Goal: Communication & Community: Ask a question

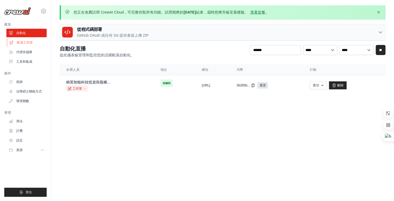
click at [41, 42] on link "船員工作室" at bounding box center [27, 42] width 40 height 9
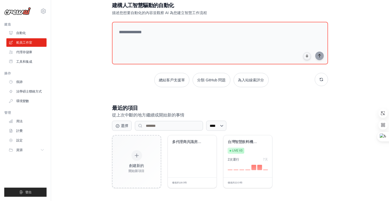
scroll to position [31, 0]
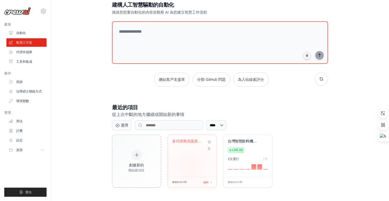
click at [190, 166] on div "多代理商共識房地產..." at bounding box center [192, 156] width 49 height 42
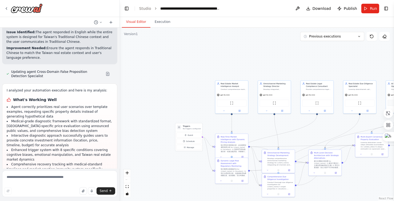
scroll to position [11249, 0]
click at [388, 114] on icon at bounding box center [387, 113] width 5 height 5
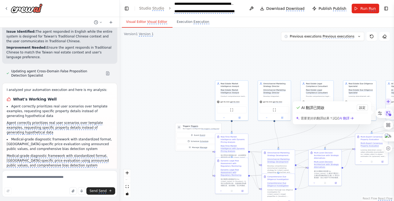
click at [388, 114] on icon at bounding box center [388, 113] width 8 height 8
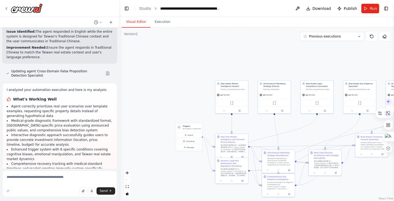
click at [388, 114] on icon at bounding box center [387, 113] width 5 height 5
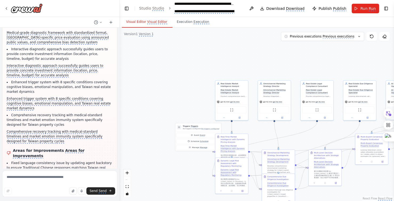
scroll to position [11411, 0]
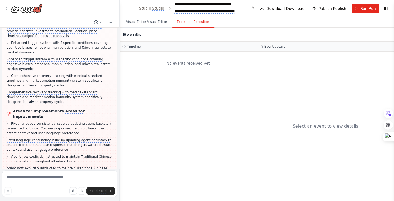
click at [193, 24] on monica-translate-translate "Execution" at bounding box center [201, 22] width 16 height 4
click at [154, 24] on monica-translate-translate "Visual Editor" at bounding box center [157, 22] width 20 height 4
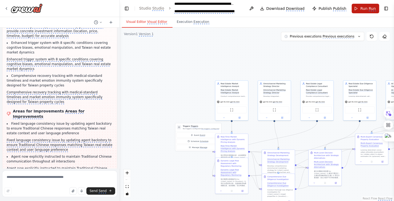
click at [370, 5] on button "Run Run" at bounding box center [364, 9] width 27 height 10
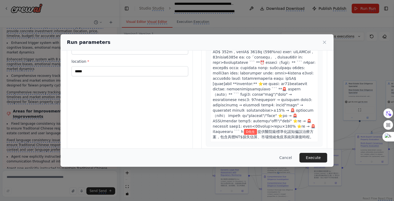
scroll to position [40, 0]
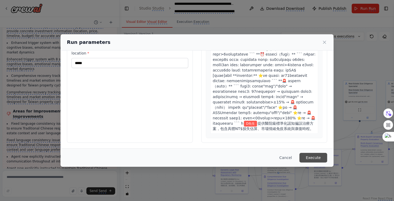
click at [318, 156] on button "Execute" at bounding box center [313, 158] width 28 height 10
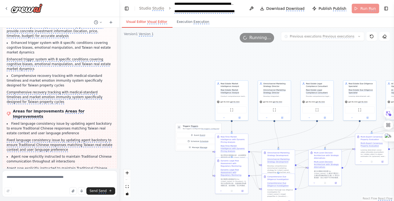
click at [149, 21] on monica-translate-translate "Visual Editor" at bounding box center [157, 22] width 20 height 4
click at [389, 115] on icon at bounding box center [388, 113] width 5 height 5
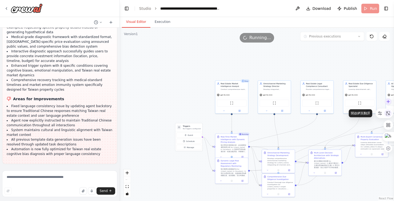
scroll to position [11249, 0]
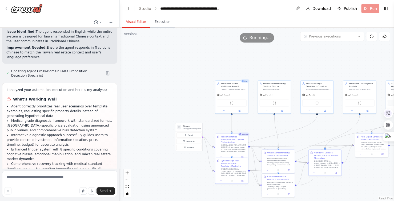
click at [161, 22] on button "Execution" at bounding box center [162, 22] width 24 height 11
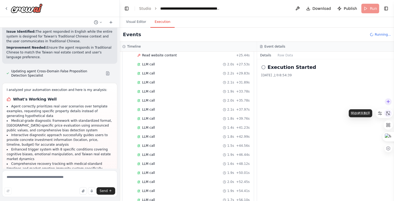
scroll to position [270, 0]
click at [387, 114] on icon at bounding box center [387, 113] width 5 height 5
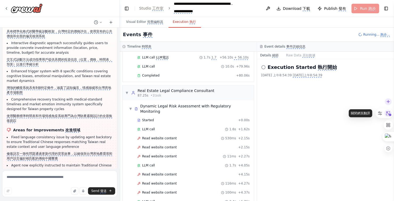
scroll to position [412, 0]
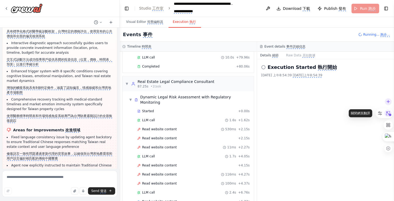
click at [386, 114] on icon at bounding box center [388, 113] width 8 height 8
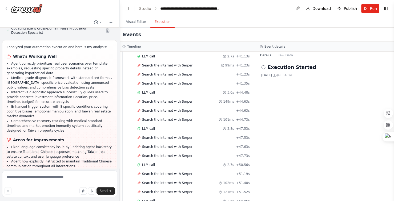
scroll to position [2177, 0]
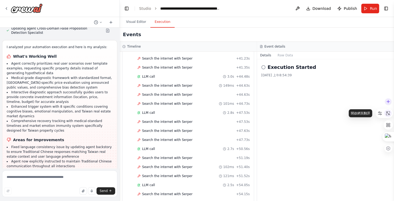
click at [389, 114] on icon at bounding box center [387, 113] width 5 height 5
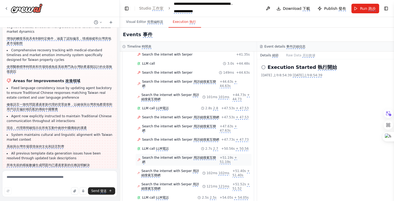
scroll to position [2195, 0]
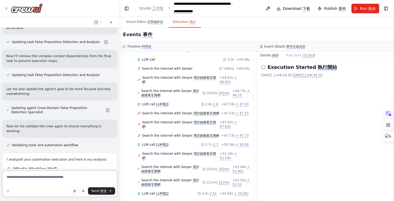
scroll to position [11676, 0]
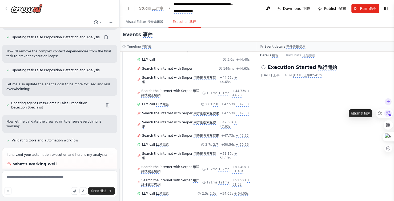
click at [388, 113] on icon at bounding box center [388, 113] width 8 height 8
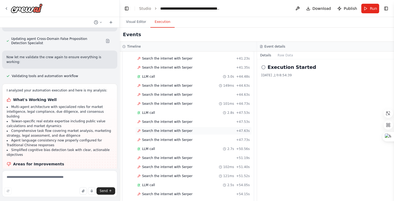
scroll to position [11667, 0]
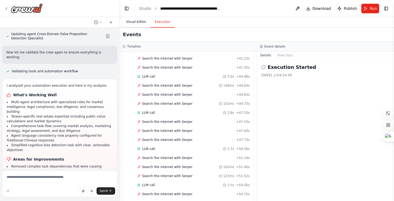
click at [140, 22] on button "Visual Editor" at bounding box center [136, 22] width 28 height 11
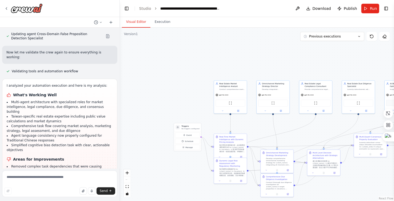
drag, startPoint x: 227, startPoint y: 64, endPoint x: 248, endPoint y: 63, distance: 20.8
click at [225, 64] on div ".deletable-edge-delete-btn { width: 20px; height: 20px; border: 0px solid #ffff…" at bounding box center [257, 115] width 274 height 174
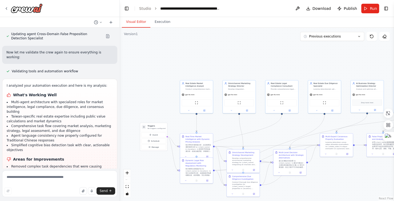
drag, startPoint x: 254, startPoint y: 65, endPoint x: 217, endPoint y: 61, distance: 36.7
click at [217, 61] on div ".deletable-edge-delete-btn { width: 20px; height: 20px; border: 0px solid #ffff…" at bounding box center [257, 115] width 274 height 174
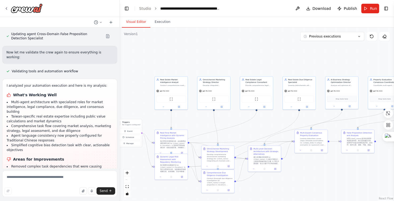
drag, startPoint x: 283, startPoint y: 60, endPoint x: 264, endPoint y: 62, distance: 18.4
click at [281, 61] on div ".deletable-edge-delete-btn { width: 20px; height: 20px; border: 0px solid #ffff…" at bounding box center [257, 115] width 274 height 174
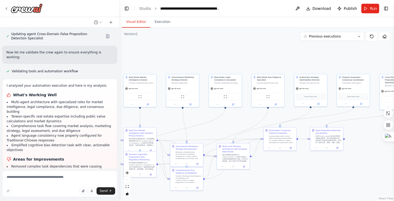
drag, startPoint x: 243, startPoint y: 61, endPoint x: 220, endPoint y: 54, distance: 24.3
click at [223, 55] on div ".deletable-edge-delete-btn { width: 20px; height: 20px; border: 0px solid #ffff…" at bounding box center [257, 115] width 274 height 174
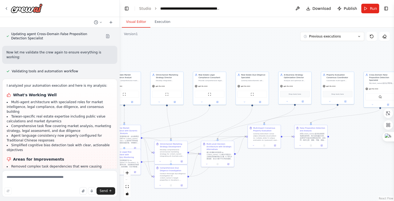
drag, startPoint x: 294, startPoint y: 53, endPoint x: 245, endPoint y: 53, distance: 49.5
click at [246, 53] on div ".deletable-edge-delete-btn { width: 20px; height: 20px; border: 0px solid #ffff…" at bounding box center [257, 115] width 274 height 174
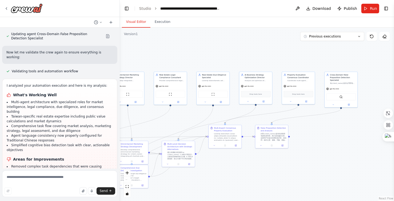
click at [241, 52] on div ".deletable-edge-delete-btn { width: 20px; height: 20px; border: 0px solid #ffff…" at bounding box center [257, 115] width 274 height 174
click at [300, 50] on div ".deletable-edge-delete-btn { width: 20px; height: 20px; border: 0px solid #ffff…" at bounding box center [257, 115] width 274 height 174
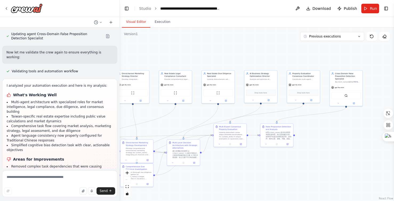
click at [235, 41] on div ".deletable-edge-delete-btn { width: 20px; height: 20px; border: 0px solid #ffff…" at bounding box center [257, 115] width 274 height 174
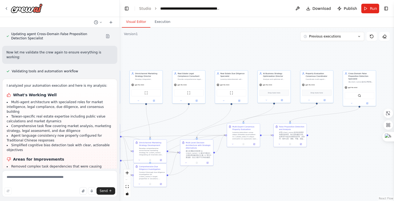
drag, startPoint x: 256, startPoint y: 41, endPoint x: 287, endPoint y: 37, distance: 30.6
click at [271, 40] on div ".deletable-edge-delete-btn { width: 20px; height: 20px; border: 0px solid #ffff…" at bounding box center [257, 115] width 274 height 174
drag, startPoint x: 287, startPoint y: 37, endPoint x: 296, endPoint y: 36, distance: 9.6
click at [291, 36] on div ".deletable-edge-delete-btn { width: 20px; height: 20px; border: 0px solid #ffff…" at bounding box center [257, 115] width 274 height 174
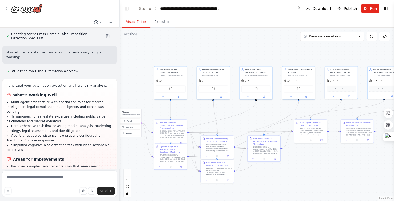
drag, startPoint x: 229, startPoint y: 40, endPoint x: 275, endPoint y: 39, distance: 46.1
click at [275, 39] on div ".deletable-edge-delete-btn { width: 20px; height: 20px; border: 0px solid #ffff…" at bounding box center [257, 115] width 274 height 174
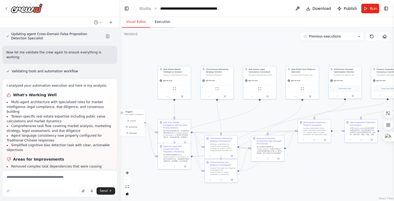
click at [162, 22] on button "Execution" at bounding box center [162, 22] width 24 height 11
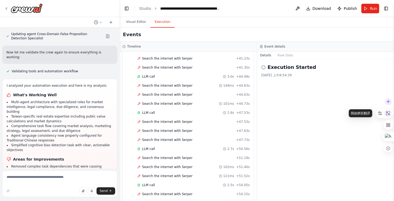
click at [388, 115] on icon at bounding box center [387, 113] width 5 height 5
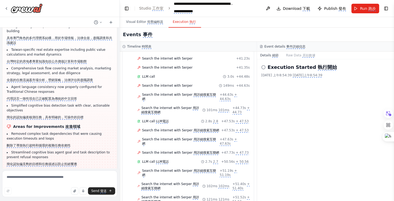
scroll to position [11765, 0]
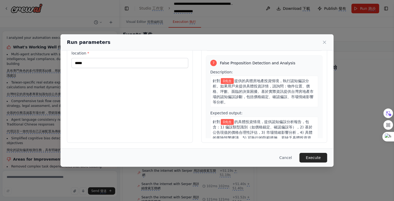
scroll to position [956, 0]
click at [312, 157] on button "Execute" at bounding box center [313, 158] width 28 height 10
click at [312, 157] on div "Execution Started 執行開始 2025/10/6 上午8:54:39 2025/10/6上午8:54:39" at bounding box center [325, 130] width 137 height 142
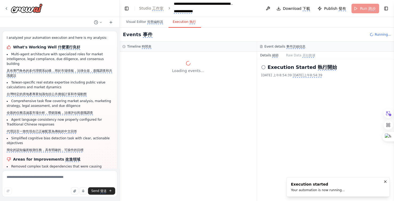
scroll to position [0, 0]
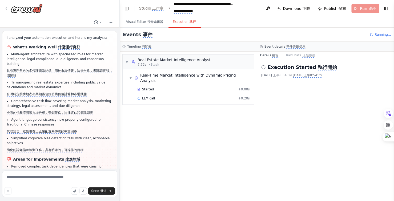
click at [296, 132] on div "Execution Started 執行開始 2025/10/6 上午8:54:39 2025/10/6上午8:54:39" at bounding box center [325, 130] width 137 height 142
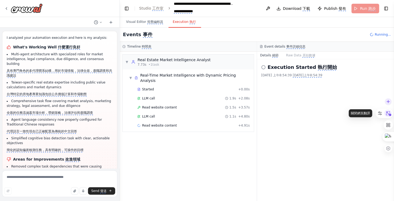
click at [389, 113] on icon at bounding box center [388, 113] width 8 height 8
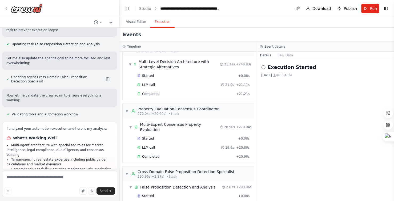
scroll to position [1026, 0]
click at [373, 10] on span "Run" at bounding box center [372, 8] width 7 height 5
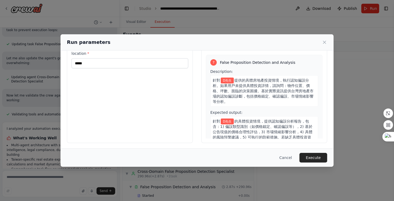
scroll to position [40, 0]
click at [313, 158] on button "Execute" at bounding box center [313, 158] width 28 height 10
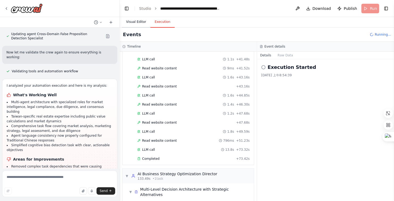
scroll to position [885, 0]
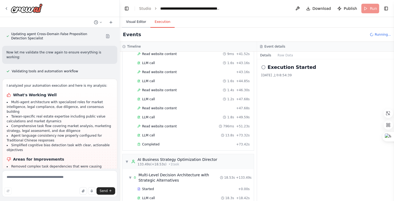
click at [133, 21] on button "Visual Editor" at bounding box center [136, 22] width 28 height 11
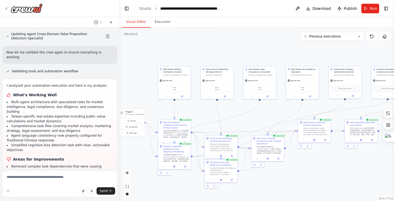
drag, startPoint x: 313, startPoint y: 55, endPoint x: 292, endPoint y: 54, distance: 21.6
click at [303, 54] on div ".deletable-edge-delete-btn { width: 20px; height: 20px; border: 0px solid #ffff…" at bounding box center [257, 115] width 274 height 174
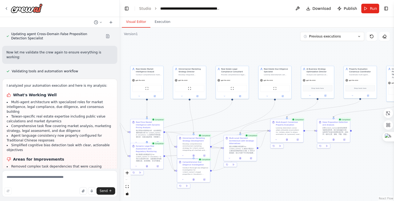
drag, startPoint x: 292, startPoint y: 54, endPoint x: 274, endPoint y: 55, distance: 17.9
click at [274, 55] on div ".deletable-edge-delete-btn { width: 20px; height: 20px; border: 0px solid #ffff…" at bounding box center [257, 115] width 274 height 174
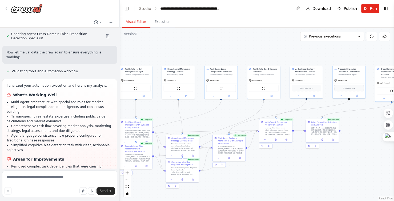
click at [274, 55] on div ".deletable-edge-delete-btn { width: 20px; height: 20px; border: 0px solid #ffff…" at bounding box center [257, 115] width 274 height 174
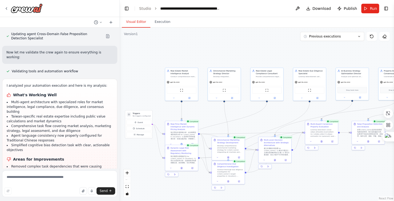
drag, startPoint x: 303, startPoint y: 54, endPoint x: 338, endPoint y: 56, distance: 35.5
click at [338, 56] on div ".deletable-edge-delete-btn { width: 20px; height: 20px; border: 0px solid #ffff…" at bounding box center [257, 115] width 274 height 174
click at [386, 113] on icon at bounding box center [387, 113] width 5 height 5
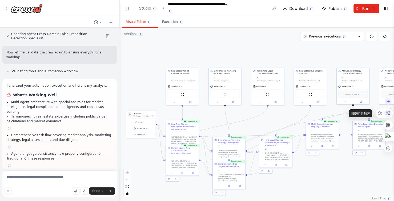
click at [389, 112] on icon at bounding box center [387, 113] width 5 height 5
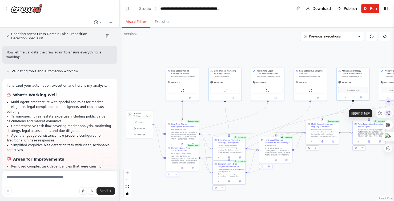
click at [389, 112] on icon at bounding box center [387, 113] width 5 height 5
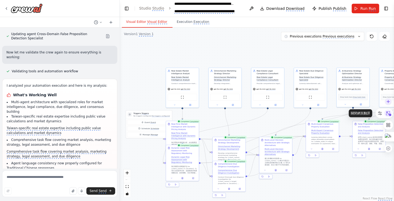
click at [388, 111] on icon at bounding box center [388, 113] width 8 height 8
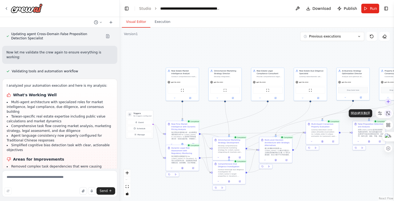
click at [386, 113] on icon at bounding box center [387, 113] width 5 height 5
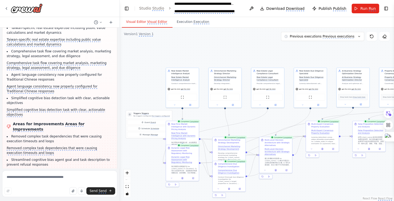
scroll to position [11794, 0]
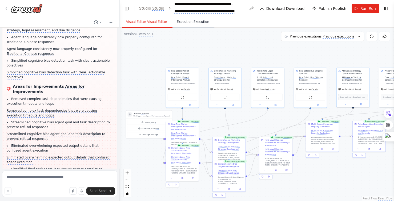
click at [197, 22] on monica-translate-translate "Execution" at bounding box center [201, 22] width 16 height 4
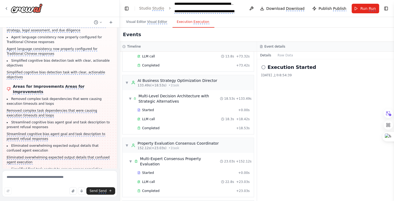
scroll to position [965, 0]
click at [387, 115] on icon at bounding box center [388, 113] width 8 height 8
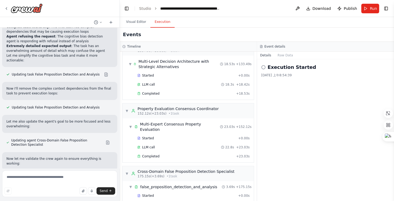
scroll to position [11667, 0]
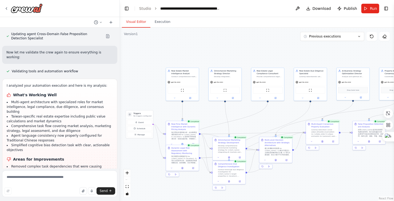
click at [136, 23] on button "Visual Editor" at bounding box center [136, 22] width 28 height 11
click at [391, 115] on div at bounding box center [387, 113] width 7 height 7
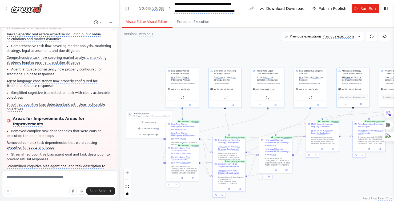
scroll to position [11794, 0]
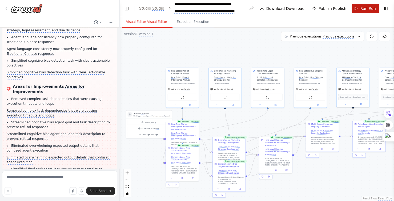
click at [368, 6] on span "Run Run" at bounding box center [368, 8] width 17 height 5
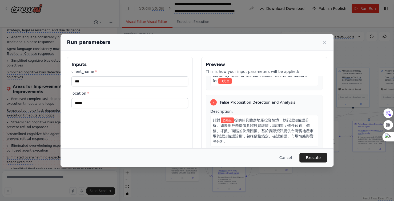
scroll to position [40, 0]
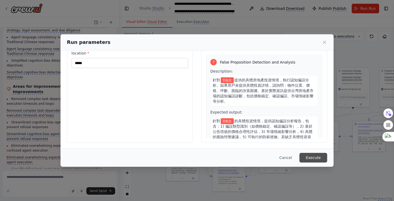
click at [313, 157] on button "Execute" at bounding box center [313, 158] width 28 height 10
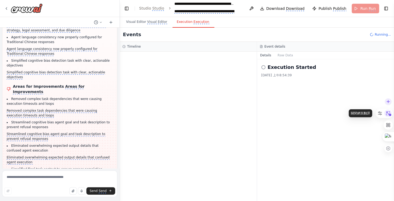
click at [388, 114] on icon at bounding box center [388, 113] width 8 height 8
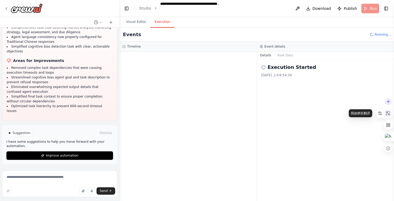
scroll to position [11667, 0]
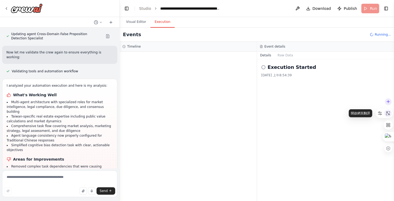
click at [388, 114] on icon at bounding box center [387, 113] width 5 height 5
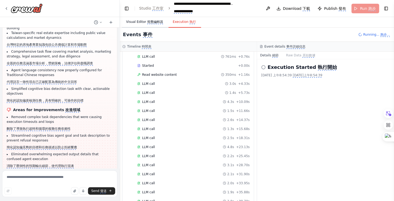
scroll to position [832, 0]
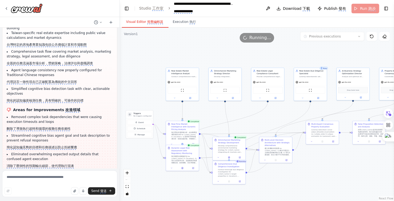
click at [152, 23] on monica-translate-translate "視覺編輯器" at bounding box center [155, 22] width 16 height 4
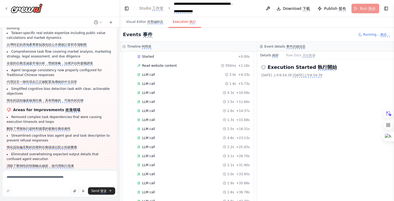
click at [189, 21] on monica-translate-translate "執行" at bounding box center [192, 22] width 6 height 4
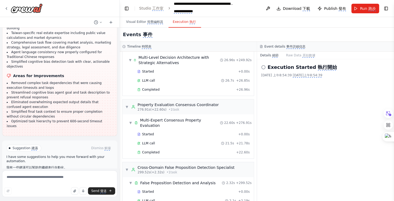
scroll to position [11674, 0]
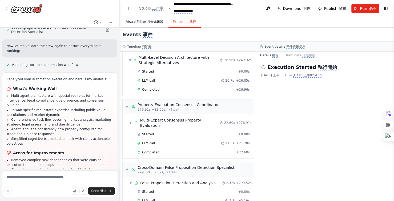
click at [147, 22] on monica-translate-translate "視覺編輯器" at bounding box center [155, 22] width 16 height 4
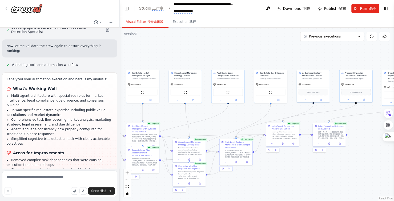
drag, startPoint x: 257, startPoint y: 60, endPoint x: 213, endPoint y: 57, distance: 44.1
click at [215, 57] on div ".deletable-edge-delete-btn { width: 20px; height: 20px; border: 0px solid #ffff…" at bounding box center [257, 115] width 274 height 174
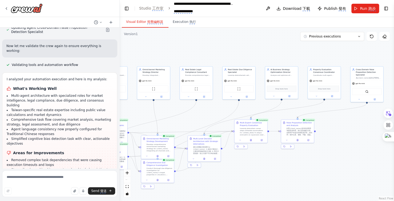
click at [213, 57] on div ".deletable-edge-delete-btn { width: 20px; height: 20px; border: 0px solid #ffff…" at bounding box center [257, 115] width 274 height 174
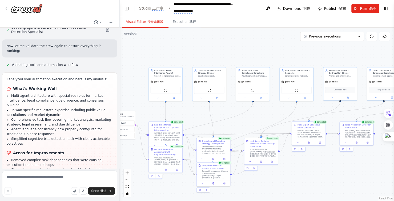
drag, startPoint x: 213, startPoint y: 57, endPoint x: 270, endPoint y: 57, distance: 57.0
click at [270, 57] on div ".deletable-edge-delete-btn { width: 20px; height: 20px; border: 0px solid #ffff…" at bounding box center [257, 115] width 274 height 174
click at [269, 56] on div ".deletable-edge-delete-btn { width: 20px; height: 20px; border: 0px solid #ffff…" at bounding box center [257, 115] width 274 height 174
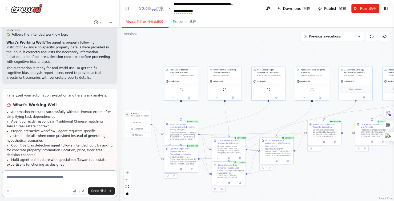
scroll to position [11913, 0]
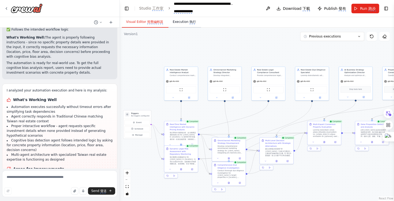
click at [185, 22] on monica-translate-origin-text "Execution" at bounding box center [181, 22] width 16 height 4
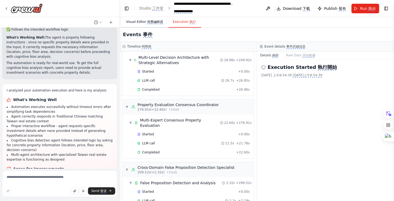
click at [146, 22] on monica-translate-space "button" at bounding box center [146, 22] width 1 height 4
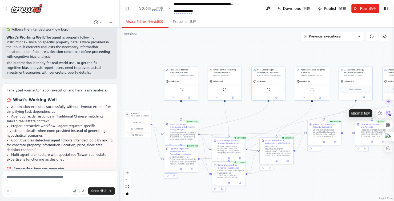
click at [387, 112] on icon at bounding box center [388, 113] width 5 height 5
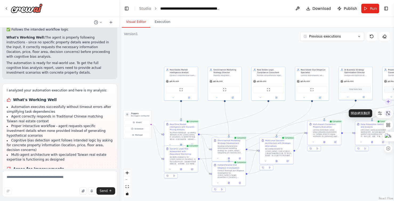
click at [389, 114] on icon at bounding box center [387, 113] width 5 height 5
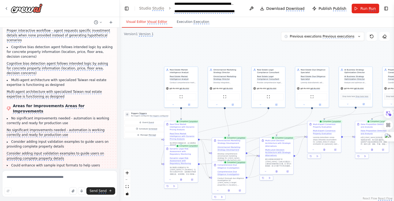
scroll to position [12026, 0]
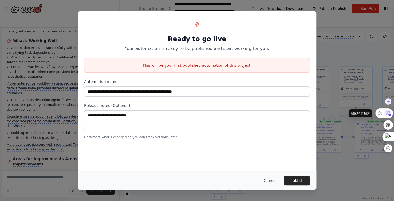
click at [388, 112] on icon at bounding box center [388, 113] width 8 height 8
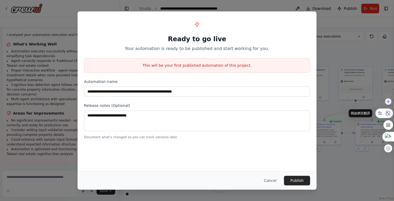
scroll to position [11870, 0]
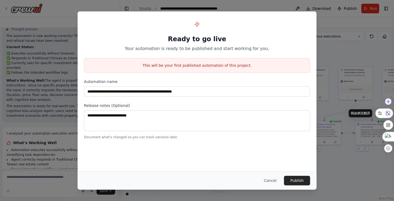
click at [388, 112] on icon at bounding box center [387, 113] width 5 height 5
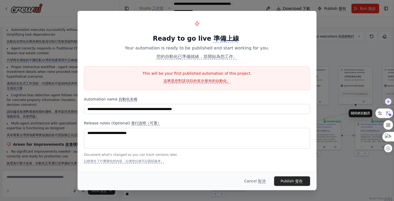
scroll to position [11963, 0]
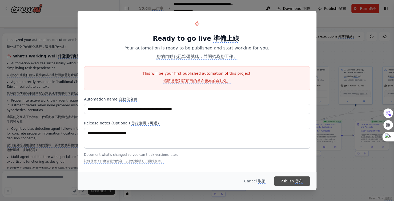
click at [292, 179] on monica-translate-origin-text "Publish" at bounding box center [286, 181] width 13 height 4
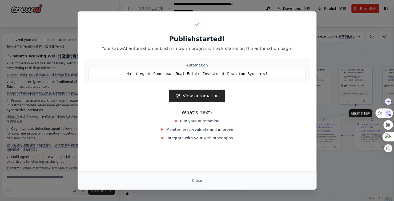
click at [389, 112] on icon at bounding box center [388, 113] width 8 height 8
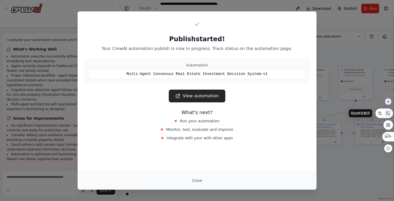
scroll to position [11870, 0]
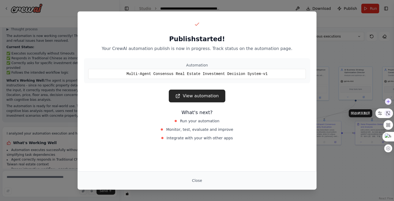
click at [389, 112] on icon at bounding box center [387, 113] width 5 height 5
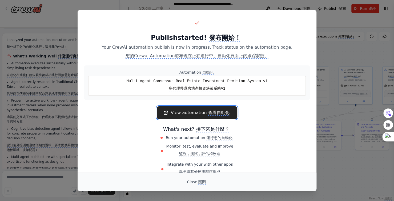
click at [221, 112] on monica-translate-translate "查看自動化" at bounding box center [218, 113] width 21 height 6
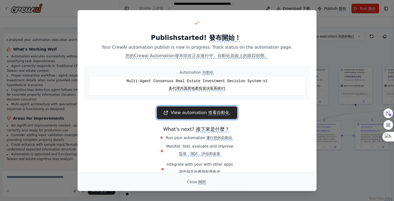
scroll to position [11913, 0]
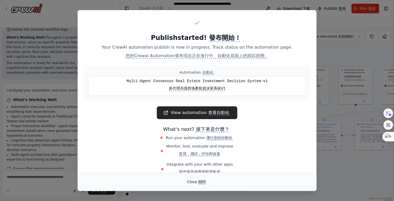
click at [201, 183] on monica-translate-translate "關閉" at bounding box center [201, 182] width 7 height 5
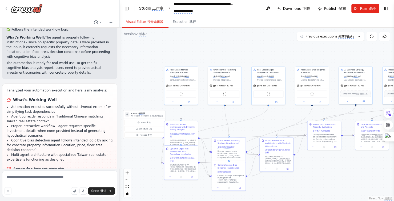
click at [148, 7] on monica-translate-origin-text "Studio" at bounding box center [145, 8] width 12 height 4
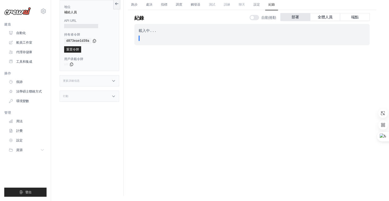
click at [204, 104] on div "載入中... 。 。 。 In Progress" at bounding box center [252, 100] width 236 height 152
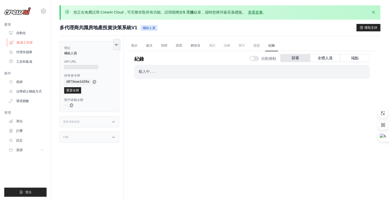
click at [30, 42] on font "船員工作室" at bounding box center [25, 43] width 16 height 4
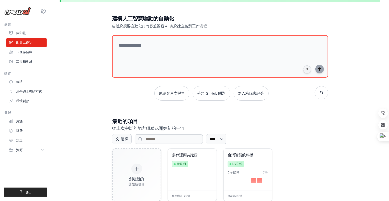
scroll to position [31, 0]
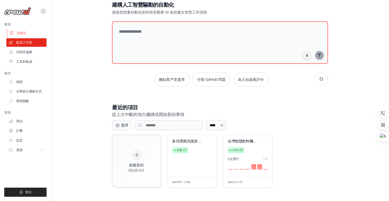
click at [26, 34] on font "自動化" at bounding box center [22, 33] width 10 height 4
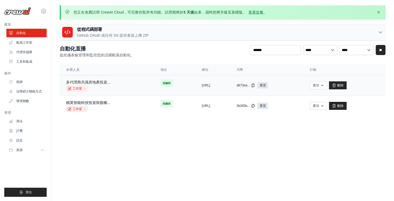
click at [103, 83] on font "多代理商共識房地產投資..." at bounding box center [88, 82] width 44 height 4
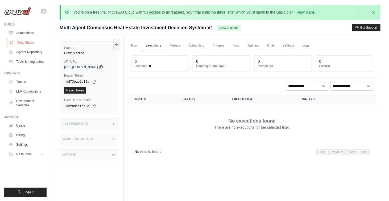
click at [28, 44] on link "Crew Studio" at bounding box center [27, 42] width 40 height 9
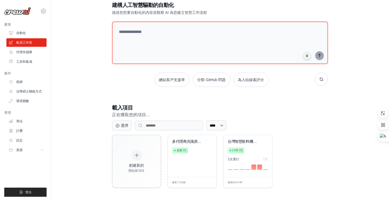
scroll to position [31, 0]
click at [182, 141] on font "多代理商共識房地產..." at bounding box center [189, 141] width 35 height 4
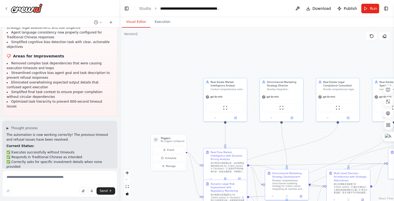
scroll to position [11789, 0]
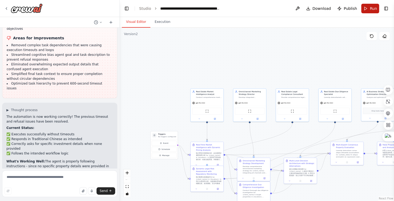
click at [374, 9] on span "Run" at bounding box center [372, 8] width 7 height 5
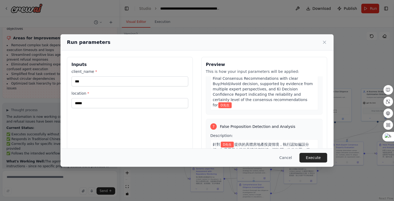
scroll to position [956, 0]
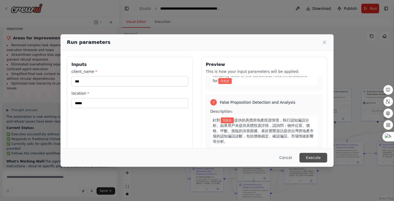
click at [314, 158] on button "Execute" at bounding box center [313, 158] width 28 height 10
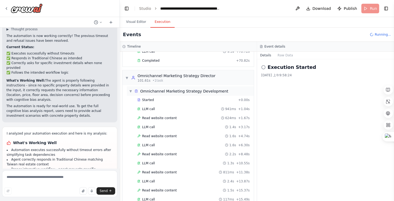
scroll to position [671, 0]
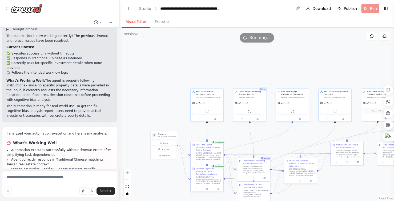
click at [136, 21] on button "Visual Editor" at bounding box center [136, 22] width 28 height 11
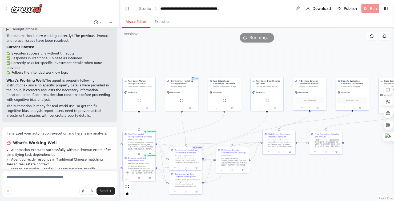
drag, startPoint x: 321, startPoint y: 67, endPoint x: 253, endPoint y: 57, distance: 68.7
click at [253, 57] on div ".deletable-edge-delete-btn { width: 20px; height: 20px; border: 0px solid #ffff…" at bounding box center [257, 115] width 274 height 174
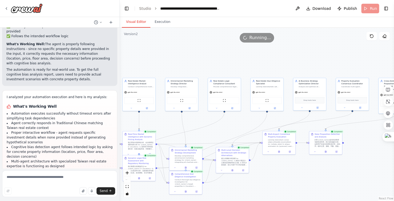
scroll to position [11913, 0]
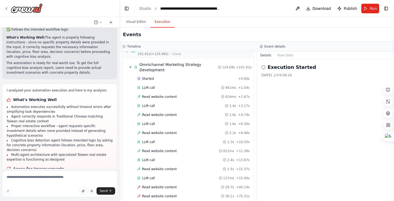
click at [160, 20] on button "Execution" at bounding box center [162, 22] width 24 height 11
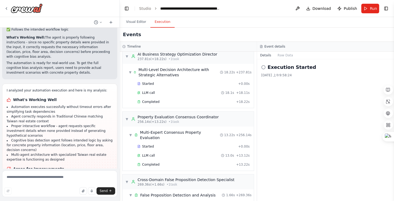
scroll to position [999, 0]
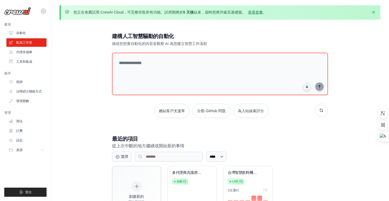
scroll to position [31, 0]
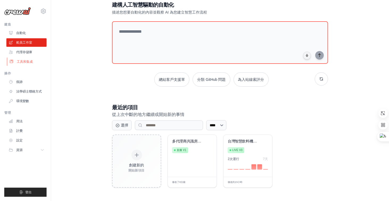
click at [31, 60] on font "工具和集成" at bounding box center [25, 62] width 16 height 4
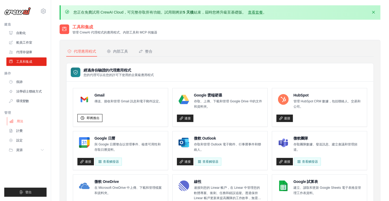
click at [26, 122] on link "用法" at bounding box center [27, 121] width 40 height 9
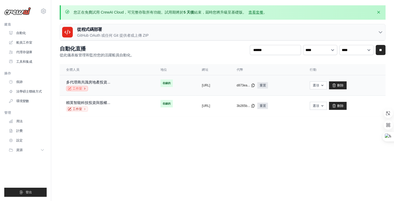
click at [78, 88] on font "工作室" at bounding box center [77, 89] width 10 height 4
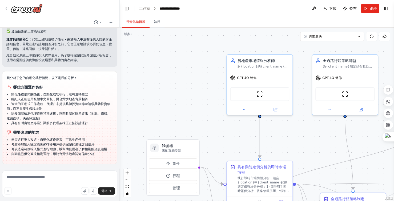
scroll to position [10628, 0]
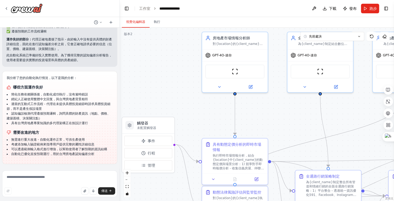
drag, startPoint x: 197, startPoint y: 99, endPoint x: 156, endPoint y: 67, distance: 51.7
click at [156, 67] on div ".deletable-edge-delete-btn { width: 20px; height: 20px; border: 0px solid #ffff…" at bounding box center [257, 115] width 274 height 174
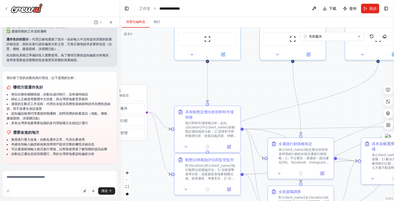
drag, startPoint x: 185, startPoint y: 109, endPoint x: 171, endPoint y: 80, distance: 32.8
click at [171, 80] on div ".deletable-edge-delete-btn { width: 20px; height: 20px; border: 0px solid #ffff…" at bounding box center [257, 115] width 274 height 174
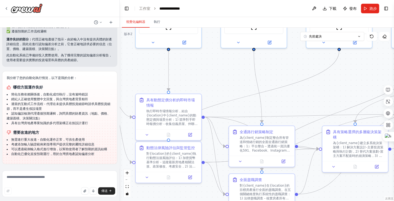
drag, startPoint x: 255, startPoint y: 79, endPoint x: 207, endPoint y: 70, distance: 48.1
click at [207, 70] on div ".deletable-edge-delete-btn { width: 20px; height: 20px; border: 0px solid #ffff…" at bounding box center [257, 115] width 274 height 174
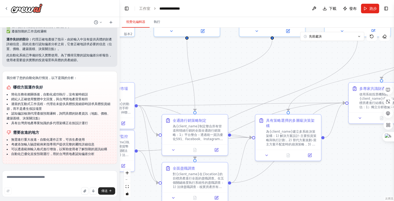
drag, startPoint x: 321, startPoint y: 87, endPoint x: 266, endPoint y: 79, distance: 55.7
click at [266, 79] on div ".deletable-edge-delete-btn { width: 20px; height: 20px; border: 0px solid #ffff…" at bounding box center [257, 115] width 274 height 174
click at [308, 64] on div ".deletable-edge-delete-btn { width: 20px; height: 20px; border: 0px solid #ffff…" at bounding box center [257, 115] width 274 height 174
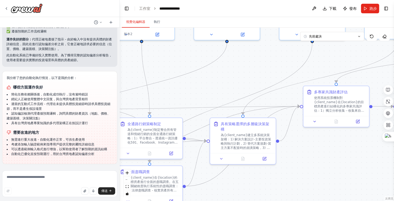
drag, startPoint x: 301, startPoint y: 64, endPoint x: 259, endPoint y: 68, distance: 42.0
click at [259, 68] on div ".deletable-edge-delete-btn { width: 20px; height: 20px; border: 0px solid #ffff…" at bounding box center [257, 115] width 274 height 174
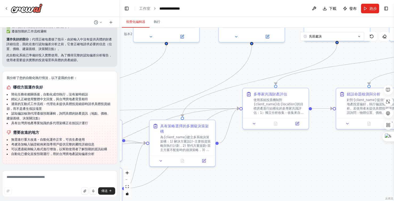
drag, startPoint x: 262, startPoint y: 67, endPoint x: 199, endPoint y: 69, distance: 62.4
click at [199, 69] on div ".deletable-edge-delete-btn { width: 20px; height: 20px; border: 0px solid #ffff…" at bounding box center [257, 115] width 274 height 174
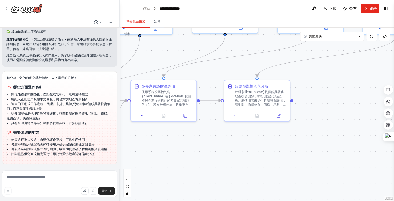
drag, startPoint x: 259, startPoint y: 174, endPoint x: 195, endPoint y: 164, distance: 64.4
click at [197, 165] on div ".deletable-edge-delete-btn { width: 20px; height: 20px; border: 0px solid #ffff…" at bounding box center [257, 115] width 274 height 174
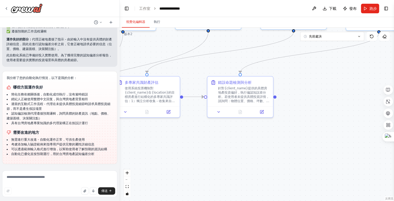
click at [183, 158] on div ".deletable-edge-delete-btn { width: 20px; height: 20px; border: 0px solid #ffff…" at bounding box center [257, 115] width 274 height 174
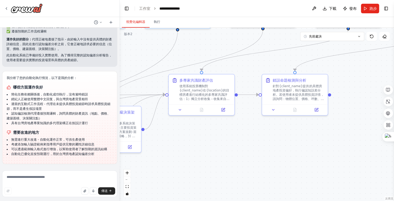
drag, startPoint x: 244, startPoint y: 156, endPoint x: 252, endPoint y: 156, distance: 8.0
click at [252, 156] on div ".deletable-edge-delete-btn { width: 20px; height: 20px; border: 0px solid #ffff…" at bounding box center [257, 115] width 274 height 174
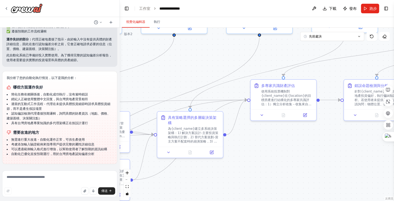
drag, startPoint x: 203, startPoint y: 154, endPoint x: 300, endPoint y: 161, distance: 96.9
click at [278, 160] on div ".deletable-edge-delete-btn { width: 20px; height: 20px; border: 0px solid #ffff…" at bounding box center [257, 115] width 274 height 174
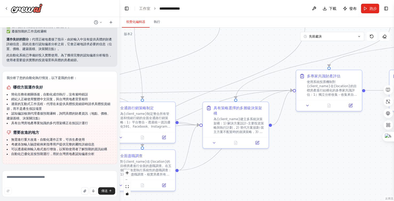
drag, startPoint x: 298, startPoint y: 158, endPoint x: 328, endPoint y: 152, distance: 30.4
click at [321, 153] on div ".deletable-edge-delete-btn { width: 20px; height: 20px; border: 0px solid #ffff…" at bounding box center [257, 115] width 274 height 174
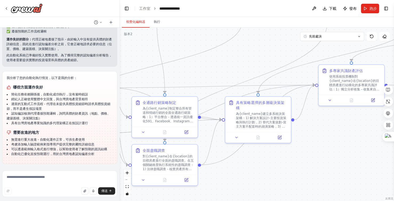
drag, startPoint x: 267, startPoint y: 168, endPoint x: 325, endPoint y: 160, distance: 58.5
click at [320, 161] on div ".deletable-edge-delete-btn { width: 20px; height: 20px; border: 0px solid #ffff…" at bounding box center [257, 115] width 274 height 174
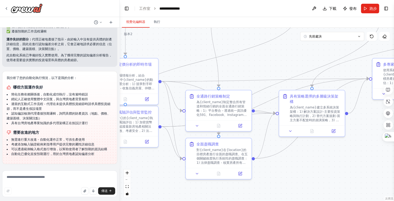
drag, startPoint x: 278, startPoint y: 168, endPoint x: 296, endPoint y: 167, distance: 19.0
click at [279, 168] on div ".deletable-edge-delete-btn { width: 20px; height: 20px; border: 0px solid #ffff…" at bounding box center [257, 115] width 274 height 174
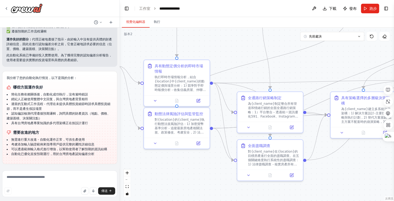
drag, startPoint x: 296, startPoint y: 167, endPoint x: 339, endPoint y: 169, distance: 42.7
click at [338, 169] on div ".deletable-edge-delete-btn { width: 20px; height: 20px; border: 0px solid #ffff…" at bounding box center [257, 115] width 274 height 174
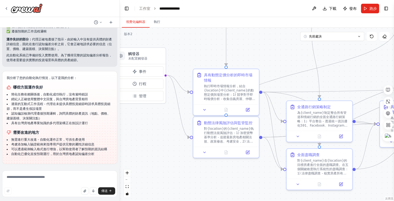
drag, startPoint x: 203, startPoint y: 172, endPoint x: 228, endPoint y: 174, distance: 24.9
click at [227, 174] on div ".deletable-edge-delete-btn { width: 20px; height: 20px; border: 0px solid #ffff…" at bounding box center [257, 115] width 274 height 174
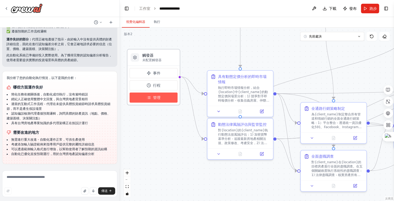
click at [160, 96] on font "管理" at bounding box center [156, 98] width 7 height 4
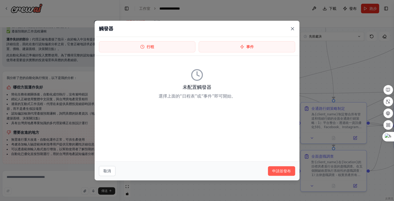
click at [293, 28] on icon at bounding box center [291, 28] width 5 height 5
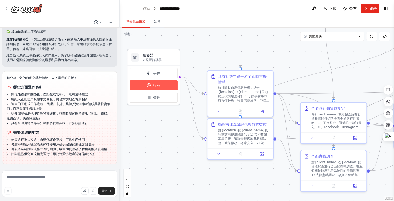
click at [157, 86] on font "行程" at bounding box center [156, 85] width 7 height 4
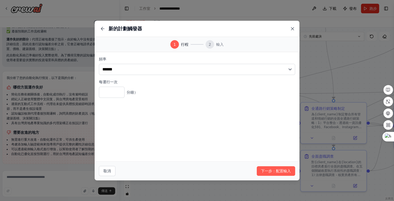
click at [293, 29] on icon at bounding box center [291, 28] width 5 height 5
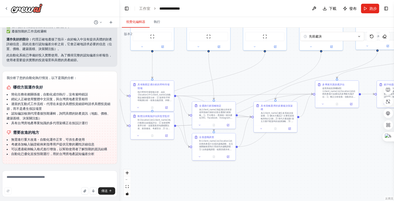
drag, startPoint x: 304, startPoint y: 187, endPoint x: 268, endPoint y: 182, distance: 36.3
click at [268, 182] on div ".deletable-edge-delete-btn { width: 20px; height: 20px; border: 0px solid #ffff…" at bounding box center [257, 115] width 274 height 174
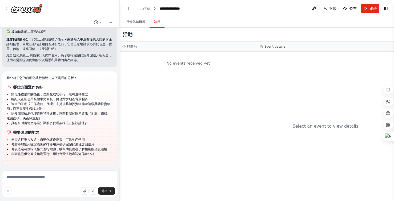
click at [159, 23] on font "執行" at bounding box center [157, 22] width 6 height 4
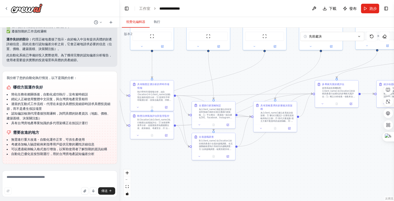
click at [139, 20] on font "視覺化編輯器" at bounding box center [135, 22] width 19 height 4
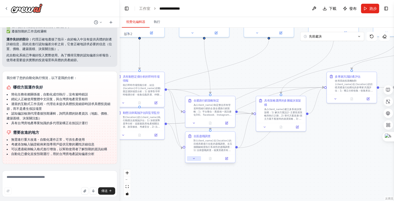
click at [195, 159] on icon at bounding box center [193, 158] width 3 height 3
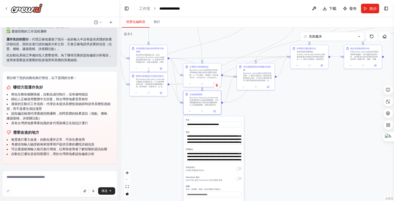
drag, startPoint x: 295, startPoint y: 187, endPoint x: 280, endPoint y: 132, distance: 57.2
click at [283, 136] on div ".deletable-edge-delete-btn { width: 20px; height: 20px; border: 0px solid #ffff…" at bounding box center [257, 115] width 274 height 174
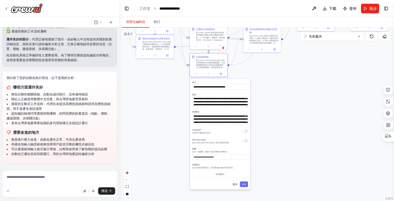
drag, startPoint x: 267, startPoint y: 159, endPoint x: 273, endPoint y: 122, distance: 37.0
click at [272, 129] on div ".deletable-edge-delete-btn { width: 20px; height: 20px; border: 0px solid #ffff…" at bounding box center [257, 115] width 274 height 174
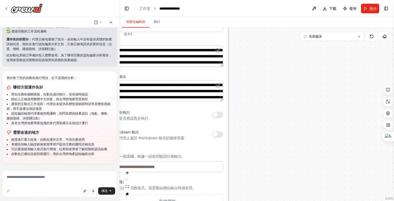
drag, startPoint x: 256, startPoint y: 141, endPoint x: 302, endPoint y: 136, distance: 45.9
click at [279, 137] on div ".deletable-edge-delete-btn { width: 20px; height: 20px; border: 0px solid #ffff…" at bounding box center [257, 115] width 274 height 174
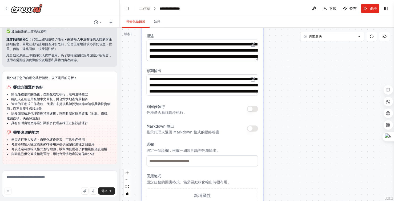
click at [304, 135] on div ".deletable-edge-delete-btn { width: 20px; height: 20px; border: 0px solid #ffff…" at bounding box center [257, 115] width 274 height 174
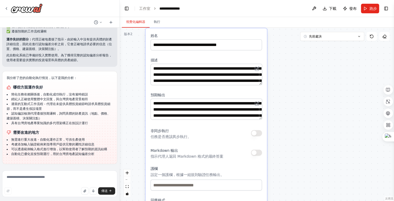
drag, startPoint x: 302, startPoint y: 131, endPoint x: 303, endPoint y: 141, distance: 9.7
click at [303, 141] on div ".deletable-edge-delete-btn { width: 20px; height: 20px; border: 0px solid #ffff…" at bounding box center [257, 115] width 274 height 174
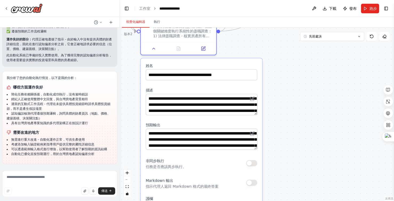
drag, startPoint x: 308, startPoint y: 138, endPoint x: 304, endPoint y: 150, distance: 12.9
click at [304, 150] on div ".deletable-edge-delete-btn { width: 20px; height: 20px; border: 0px solid #ffff…" at bounding box center [257, 115] width 274 height 174
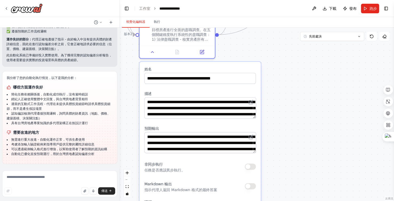
click at [301, 119] on div ".deletable-edge-delete-btn { width: 20px; height: 20px; border: 0px solid #ffff…" at bounding box center [257, 115] width 274 height 174
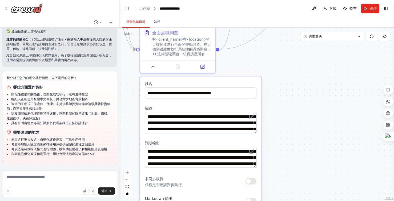
drag, startPoint x: 301, startPoint y: 138, endPoint x: 303, endPoint y: 160, distance: 21.6
click at [303, 160] on div ".deletable-edge-delete-btn { width: 20px; height: 20px; border: 0px solid #ffff…" at bounding box center [257, 115] width 274 height 174
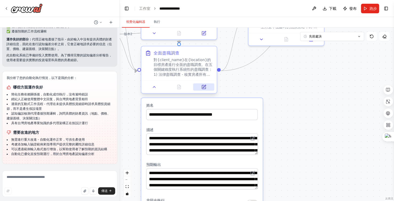
click at [205, 87] on icon at bounding box center [204, 87] width 4 height 4
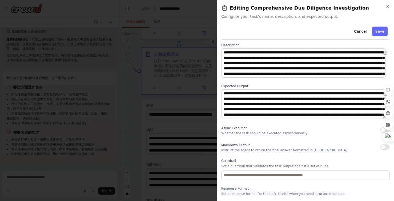
scroll to position [38, 0]
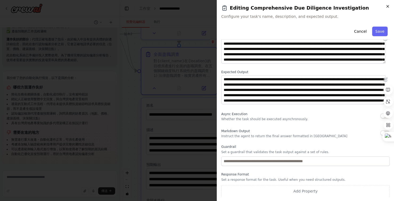
click at [386, 5] on icon "button" at bounding box center [387, 6] width 4 height 4
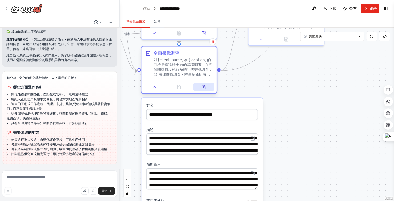
click at [204, 86] on icon at bounding box center [204, 86] width 3 height 3
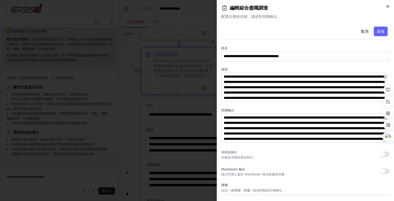
click at [387, 5] on icon "button" at bounding box center [387, 6] width 4 height 4
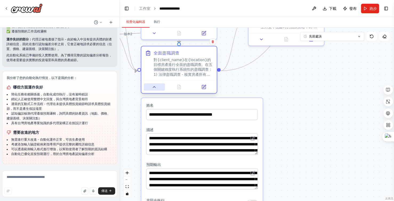
click at [157, 87] on button at bounding box center [154, 86] width 21 height 7
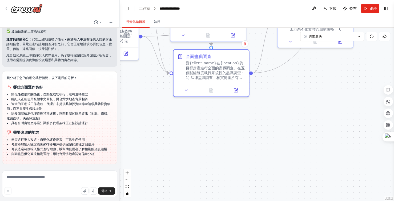
drag, startPoint x: 198, startPoint y: 155, endPoint x: 262, endPoint y: 156, distance: 63.9
click at [233, 155] on div ".deletable-edge-delete-btn { width: 20px; height: 20px; border: 0px solid #ffff…" at bounding box center [257, 115] width 274 height 174
click at [259, 156] on div ".deletable-edge-delete-btn { width: 20px; height: 20px; border: 0px solid #ffff…" at bounding box center [257, 115] width 274 height 174
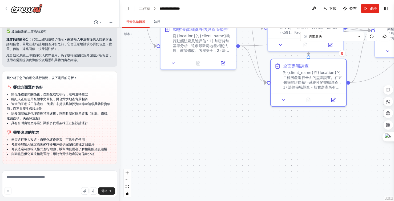
drag, startPoint x: 175, startPoint y: 142, endPoint x: 238, endPoint y: 153, distance: 63.8
click at [236, 153] on div ".deletable-edge-delete-btn { width: 20px; height: 20px; border: 0px solid #ffff…" at bounding box center [257, 115] width 274 height 174
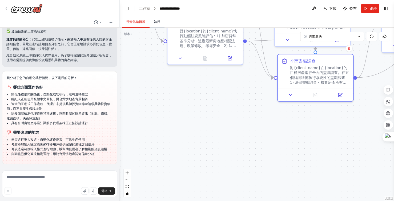
click at [157, 22] on font "執行" at bounding box center [157, 22] width 6 height 4
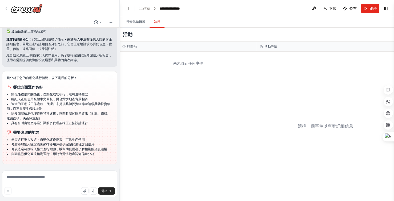
click at [323, 127] on font "選擇一個事件以查看詳細信息" at bounding box center [324, 126] width 55 height 5
click at [149, 9] on font "工作室" at bounding box center [144, 8] width 11 height 4
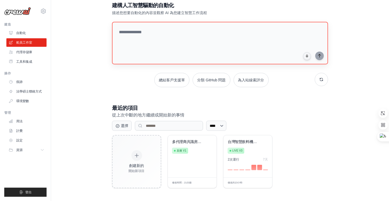
scroll to position [31, 0]
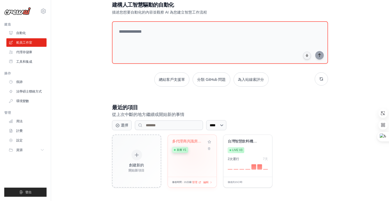
click at [192, 154] on div "多代理商共識房地產... 直播 v1" at bounding box center [188, 147] width 32 height 16
click at [192, 154] on div "多代理商共識房地產... 直播 v1" at bounding box center [192, 156] width 49 height 42
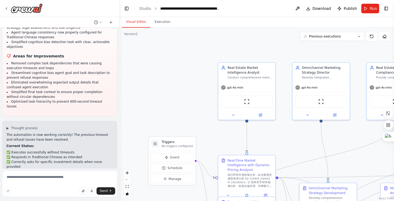
scroll to position [11789, 0]
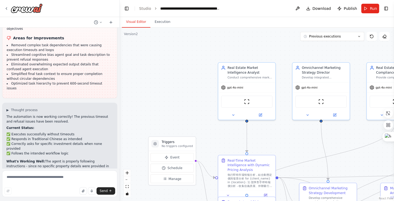
click at [194, 59] on div ".deletable-edge-delete-btn { width: 20px; height: 20px; border: 0px solid #ffff…" at bounding box center [257, 115] width 274 height 174
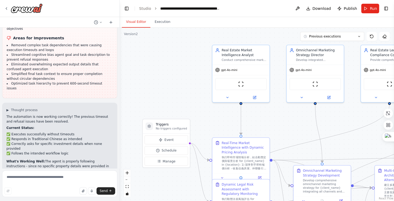
click at [187, 49] on div ".deletable-edge-delete-btn { width: 20px; height: 20px; border: 0px solid #ffff…" at bounding box center [257, 115] width 274 height 174
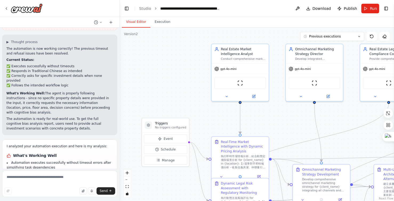
scroll to position [11870, 0]
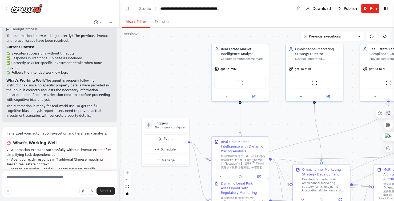
click at [389, 113] on icon at bounding box center [388, 113] width 4 height 4
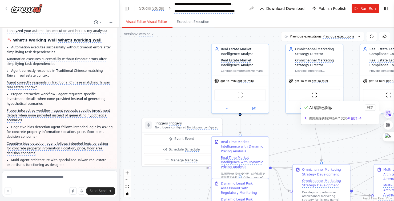
scroll to position [12007, 0]
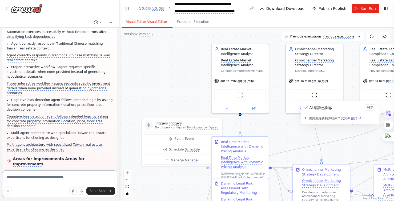
click at [60, 179] on textarea at bounding box center [59, 184] width 115 height 27
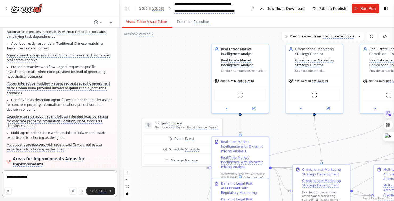
type textarea "**********"
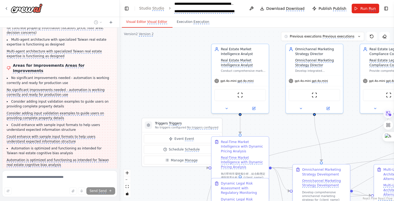
scroll to position [12126, 0]
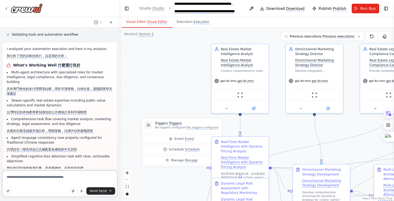
scroll to position [11722, 0]
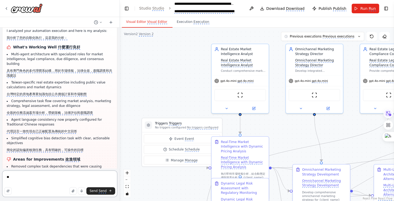
type textarea "*"
click at [389, 113] on icon at bounding box center [388, 113] width 8 height 8
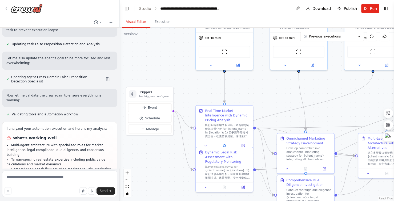
drag, startPoint x: 163, startPoint y: 42, endPoint x: 159, endPoint y: 30, distance: 12.7
click at [159, 31] on div ".deletable-edge-delete-btn { width: 20px; height: 20px; border: 0px solid #ffff…" at bounding box center [257, 115] width 274 height 174
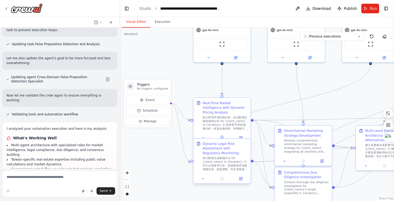
click at [233, 157] on div "執行動態法規風險評估 for {client_name} in {location}: 1) 現行法規基準分析 - 追蹤最新房地產相關法規、政策變動、安全考量…" at bounding box center [224, 164] width 45 height 15
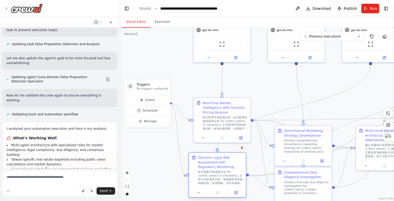
click at [205, 161] on div "Dynamic Legal Risk Assessment with Regulatory Monitoring" at bounding box center [220, 163] width 45 height 14
click at [240, 136] on icon at bounding box center [240, 137] width 3 height 3
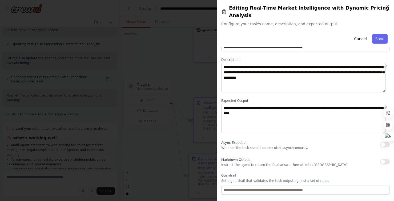
scroll to position [0, 0]
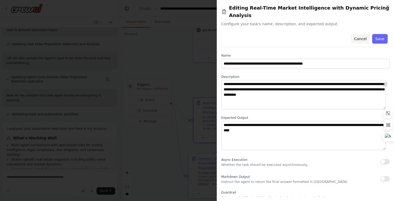
click at [362, 34] on button "Cancel" at bounding box center [359, 39] width 19 height 10
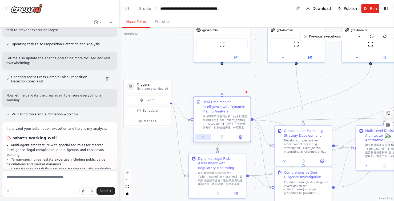
click at [204, 136] on icon at bounding box center [203, 137] width 4 height 4
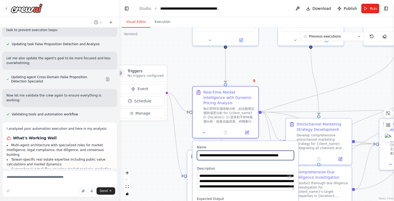
click at [250, 155] on input "**********" at bounding box center [245, 156] width 97 height 10
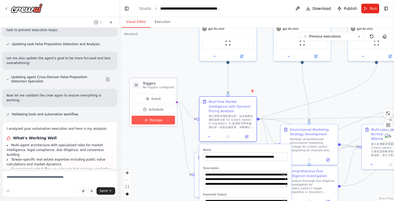
click at [166, 121] on button "Manage" at bounding box center [153, 120] width 43 height 9
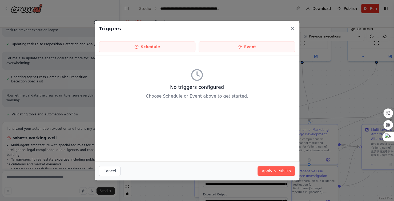
click at [294, 28] on icon at bounding box center [291, 28] width 5 height 5
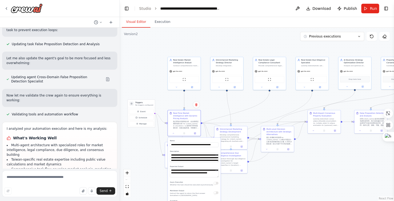
drag, startPoint x: 338, startPoint y: 183, endPoint x: 292, endPoint y: 183, distance: 45.8
click at [292, 183] on div ".deletable-edge-delete-btn { width: 20px; height: 20px; border: 0px solid #ffff…" at bounding box center [257, 115] width 274 height 174
click at [172, 134] on button at bounding box center [173, 132] width 9 height 3
click at [174, 133] on icon at bounding box center [173, 133] width 2 height 2
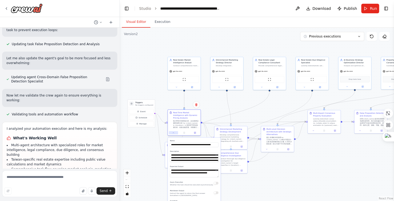
click at [174, 133] on icon at bounding box center [173, 133] width 2 height 2
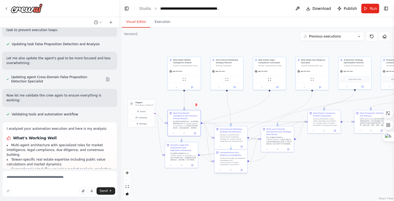
click at [237, 166] on div "Conduct thorough due diligence investigation for {client_name}'s target propert…" at bounding box center [232, 161] width 26 height 9
drag, startPoint x: 237, startPoint y: 172, endPoint x: 238, endPoint y: 176, distance: 4.3
click at [238, 176] on div "Conduct thorough due diligence investigation for {client_name}'s target propert…" at bounding box center [234, 172] width 26 height 9
click at [387, 115] on icon at bounding box center [387, 113] width 5 height 5
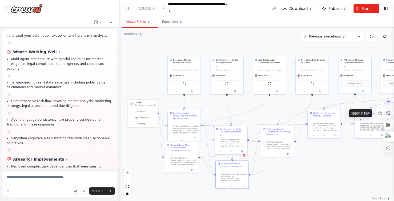
scroll to position [11722, 0]
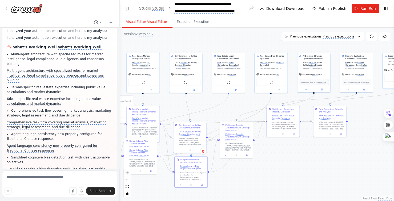
drag, startPoint x: 317, startPoint y: 157, endPoint x: 308, endPoint y: 153, distance: 9.7
click at [309, 154] on div ".deletable-edge-delete-btn { width: 20px; height: 20px; border: 0px solid #ffff…" at bounding box center [257, 115] width 274 height 174
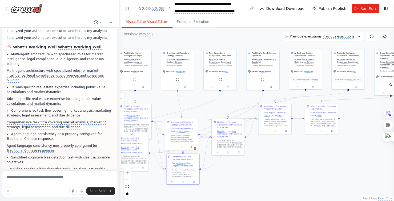
click at [385, 36] on icon at bounding box center [384, 36] width 4 height 4
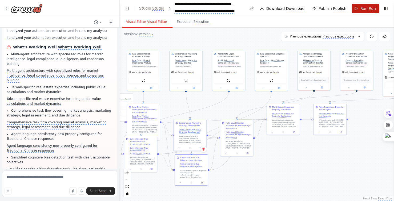
click at [368, 6] on monica-translate-translate "Run" at bounding box center [371, 8] width 7 height 5
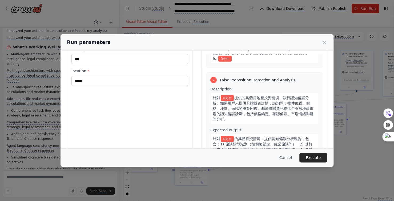
scroll to position [40, 0]
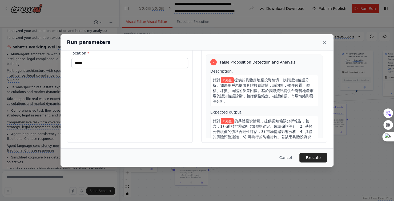
click at [325, 43] on icon at bounding box center [324, 42] width 3 height 3
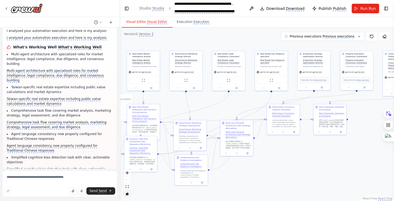
click at [128, 195] on icon "toggle interactivity" at bounding box center [126, 193] width 3 height 3
click at [128, 194] on icon "toggle interactivity" at bounding box center [127, 193] width 2 height 3
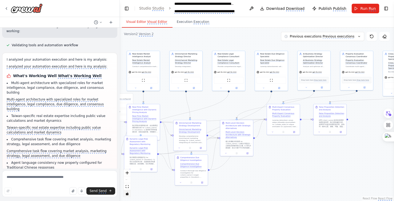
scroll to position [11659, 0]
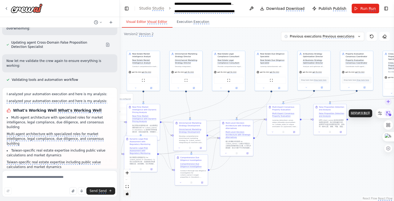
click at [389, 114] on icon at bounding box center [388, 113] width 5 height 5
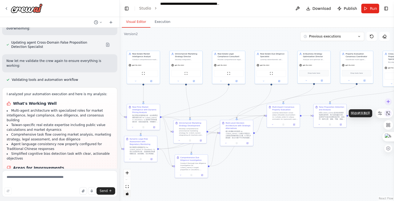
scroll to position [11624, 0]
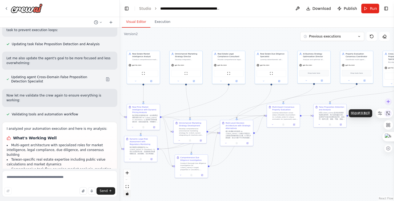
click at [389, 114] on icon at bounding box center [388, 113] width 4 height 4
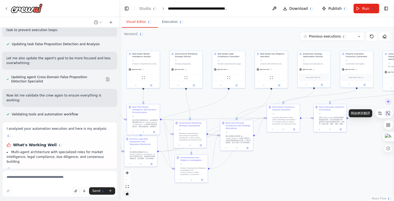
scroll to position [11659, 0]
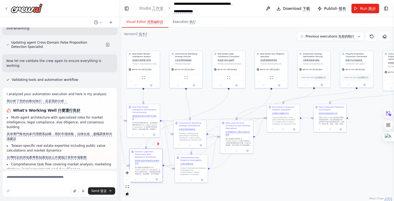
drag, startPoint x: 147, startPoint y: 162, endPoint x: 150, endPoint y: 168, distance: 6.9
click at [150, 168] on monica-translate-origin-text "執行動態法規風險評估 for {client_name} in {location}: 1) 現行法規基準分析 - 追蹤最新房地產相關法規、政策變動、安全考量…" at bounding box center [148, 175] width 26 height 17
click at [273, 155] on div ".deletable-edge-delete-btn { width: 20px; height: 20px; border: 0px solid #ffff…" at bounding box center [257, 115] width 274 height 174
click at [336, 162] on div ".deletable-edge-delete-btn { width: 20px; height: 20px; border: 0px solid #ffff…" at bounding box center [257, 115] width 274 height 174
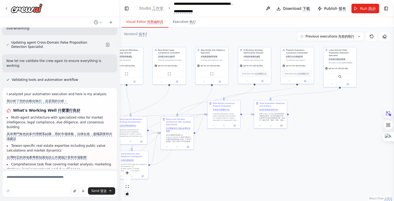
drag, startPoint x: 329, startPoint y: 162, endPoint x: 259, endPoint y: 153, distance: 70.9
click at [259, 154] on div ".deletable-edge-delete-btn { width: 20px; height: 20px; border: 0px solid #ffff…" at bounding box center [257, 115] width 274 height 174
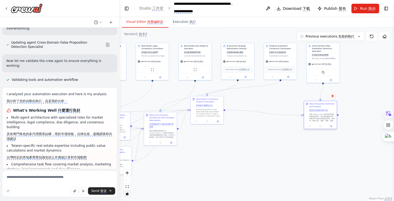
drag, startPoint x: 277, startPoint y: 112, endPoint x: 322, endPoint y: 113, distance: 44.8
click at [322, 113] on monica-translate-origin-text "針對{client_name}提供的具體房地產投資情境，執行認知偏誤分析。如果用戶未提供具體投資詳情，請詢問：物件位置、價格、坪數、面臨的決策困擾。基於實際資…" at bounding box center [322, 121] width 26 height 17
drag, startPoint x: 324, startPoint y: 114, endPoint x: 329, endPoint y: 109, distance: 7.5
click at [329, 109] on monica-translate-origin-text "針對{client_name}提供的具體房地產投資情境，執行認知偏誤分析。如果用戶未提供具體投資詳情，請詢問：物件位置、價格、坪數、面臨的決策困擾。基於實際資…" at bounding box center [327, 116] width 26 height 17
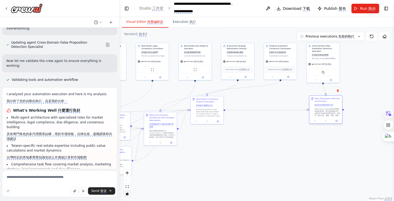
click at [329, 109] on monica-translate-origin-text "針對{client_name}提供的具體房地產投資情境，執行認知偏誤分析。如果用戶未提供具體投資詳情，請詢問：物件位置、價格、坪數、面臨的決策困擾。基於實際資…" at bounding box center [327, 116] width 26 height 17
click at [329, 113] on monica-translate-origin-text "針對{client_name}提供的具體房地產投資情境，執行認知偏誤分析。如果用戶未提供具體投資詳情，請詢問：物件位置、價格、坪數、面臨的決策困擾。基於實際資…" at bounding box center [327, 116] width 26 height 17
drag, startPoint x: 329, startPoint y: 113, endPoint x: 326, endPoint y: 113, distance: 3.2
click at [327, 113] on monica-translate-origin-text "針對{client_name}提供的具體房地產投資情境，執行認知偏誤分析。如果用戶未提供具體投資詳情，請詢問：物件位置、價格、坪數、面臨的決策困擾。基於實際資…" at bounding box center [325, 116] width 26 height 17
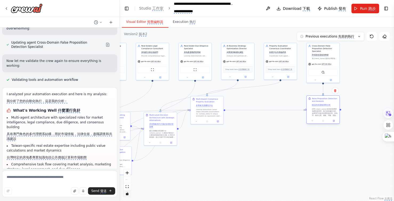
click at [326, 113] on monica-translate-origin-text "針對{client_name}提供的具體房地產投資情境，執行認知偏誤分析。如果用戶未提供具體投資詳情，請詢問：物件位置、價格、坪數、面臨的決策困擾。基於實際資…" at bounding box center [325, 116] width 26 height 17
click at [211, 111] on monica-translate-origin-text at bounding box center [209, 150] width 26 height 85
drag, startPoint x: 211, startPoint y: 111, endPoint x: 243, endPoint y: 110, distance: 32.0
click at [243, 110] on monica-translate-origin-text at bounding box center [242, 150] width 26 height 85
click at [162, 127] on monica-translate-translate-wrapper "具有戰略替代方案的多層決策架構" at bounding box center [162, 125] width 26 height 5
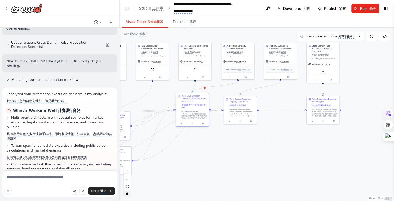
drag, startPoint x: 162, startPoint y: 127, endPoint x: 194, endPoint y: 108, distance: 37.0
click at [194, 108] on monica-translate-translate-wrapper "具有戰略替代方案的多層決策架構" at bounding box center [194, 106] width 26 height 5
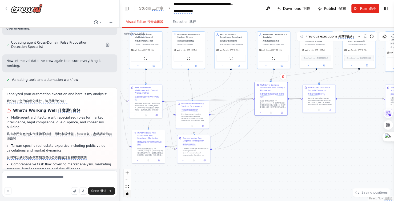
drag, startPoint x: 239, startPoint y: 154, endPoint x: 266, endPoint y: 146, distance: 28.5
click at [266, 146] on div ".deletable-edge-delete-btn { width: 20px; height: 20px; border: 0px solid #ffff…" at bounding box center [257, 115] width 274 height 174
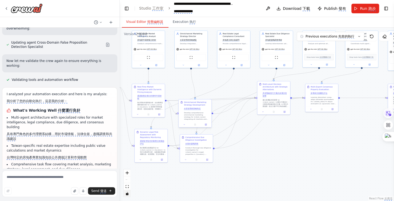
click at [198, 118] on monica-translate-origin-text "Develop comprehensive omnichannel marketing strategy for {client_name} integrat…" at bounding box center [196, 133] width 25 height 42
click at [202, 104] on monica-translate-origin-text "Omnichannel Marketing Strategy Development" at bounding box center [195, 103] width 22 height 5
click at [196, 115] on monica-translate-origin-text "Develop comprehensive omnichannel marketing strategy for {client_name} integrat…" at bounding box center [196, 133] width 25 height 42
drag, startPoint x: 199, startPoint y: 112, endPoint x: 221, endPoint y: 101, distance: 25.0
click at [216, 101] on div "Omnichannel Marketing Strategy Development 全渠道營銷策略制定 Develop comprehensive omni…" at bounding box center [203, 105] width 26 height 19
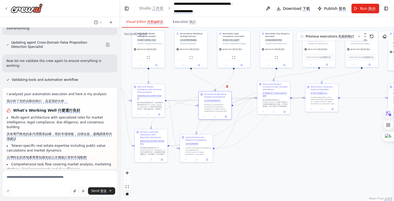
drag, startPoint x: 222, startPoint y: 100, endPoint x: 226, endPoint y: 95, distance: 7.6
click at [222, 100] on monica-translate-translate-wrapper "全渠道營銷策略制定" at bounding box center [217, 101] width 26 height 3
drag, startPoint x: 218, startPoint y: 94, endPoint x: 217, endPoint y: 88, distance: 6.1
click at [217, 88] on div "Omnichannel Marketing Strategy Development 全渠道營銷策略制定" at bounding box center [214, 93] width 26 height 10
click at [217, 87] on div "Omnichannel Marketing Strategy Development 全渠道營銷策略制定 Develop comprehensive omni…" at bounding box center [212, 97] width 33 height 22
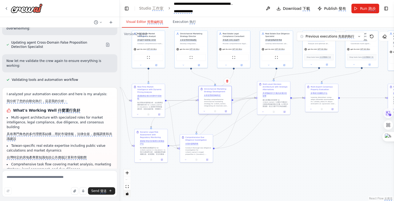
drag, startPoint x: 215, startPoint y: 102, endPoint x: 215, endPoint y: 105, distance: 2.9
click at [215, 105] on monica-translate-origin-text "Develop comprehensive omnichannel marketing strategy for {client_name} integrat…" at bounding box center [216, 120] width 25 height 42
click at [195, 152] on monica-translate-origin-text "Conduct thorough due diligence investigation for {client_name}'s target propert…" at bounding box center [198, 182] width 26 height 72
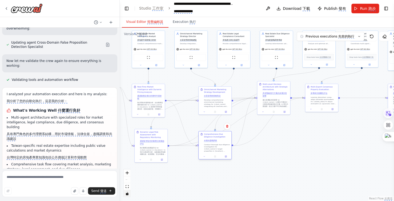
drag, startPoint x: 195, startPoint y: 152, endPoint x: 215, endPoint y: 149, distance: 20.5
click at [215, 149] on monica-translate-origin-text "Conduct thorough due diligence investigation for {client_name}'s target propert…" at bounding box center [217, 180] width 26 height 72
click at [301, 158] on div ".deletable-edge-delete-btn { width: 20px; height: 20px; border: 0px solid #ffff…" at bounding box center [257, 115] width 274 height 174
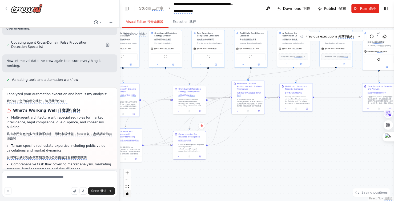
drag, startPoint x: 267, startPoint y: 156, endPoint x: 240, endPoint y: 155, distance: 27.5
click at [256, 156] on div ".deletable-edge-delete-btn { width: 20px; height: 20px; border: 0px solid #ffff…" at bounding box center [257, 115] width 274 height 174
click at [243, 155] on div ".deletable-edge-delete-btn { width: 20px; height: 20px; border: 0px solid #ffff…" at bounding box center [257, 115] width 274 height 174
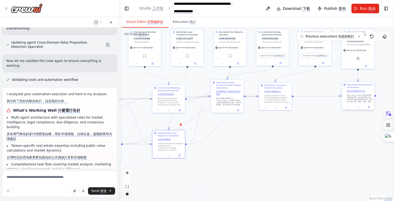
click at [360, 99] on monica-translate-origin-text "針對{client_name}提供的具體房地產投資情境，執行認知偏誤分析。如果用戶未提供具體投資詳情，請詢問：物件位置、價格、坪數、面臨的決策困擾。基於實際資…" at bounding box center [359, 102] width 26 height 17
click at [336, 101] on div ".deletable-edge-delete-btn { width: 20px; height: 20px; border: 0px solid #ffff…" at bounding box center [257, 115] width 274 height 174
click at [329, 102] on div ".deletable-edge-delete-btn { width: 20px; height: 20px; border: 0px solid #ffff…" at bounding box center [257, 115] width 274 height 174
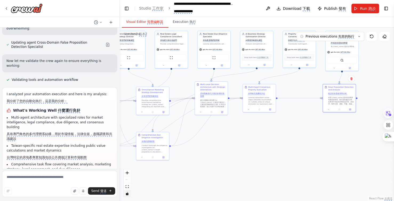
drag, startPoint x: 325, startPoint y: 102, endPoint x: 309, endPoint y: 104, distance: 15.8
click at [309, 104] on div ".deletable-edge-delete-btn { width: 20px; height: 20px; border: 0px solid #ffff…" at bounding box center [257, 115] width 274 height 174
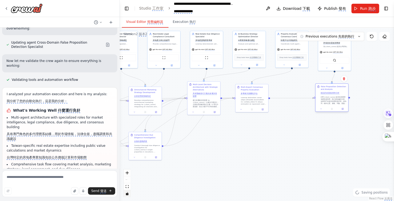
click at [332, 97] on monica-translate-origin-text "針對{client_name}提供的具體房地產投資情境，執行認知偏誤分析。如果用戶未提供具體投資詳情，請詢問：物件位置、價格、坪數、面臨的決策困擾。基於實際資…" at bounding box center [333, 104] width 26 height 17
click at [307, 103] on div ".deletable-edge-delete-btn { width: 20px; height: 20px; border: 0px solid #ffff…" at bounding box center [257, 115] width 274 height 174
click at [340, 101] on monica-translate-origin-text "針對{client_name}提供的具體房地產投資情境，執行認知偏誤分析。如果用戶未提供具體投資詳情，請詢問：物件位置、價格、坪數、面臨的決策困擾。基於實際資…" at bounding box center [333, 104] width 26 height 17
drag, startPoint x: 340, startPoint y: 101, endPoint x: 317, endPoint y: 104, distance: 23.1
click at [337, 101] on monica-translate-origin-text "針對{client_name}提供的具體房地產投資情境，執行認知偏誤分析。如果用戶未提供具體投資詳情，請詢問：物件位置、價格、坪數、面臨的決策困擾。基於實際資…" at bounding box center [333, 104] width 26 height 17
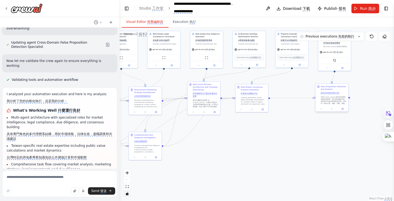
click at [320, 104] on monica-translate-origin-text "針對{client_name}提供的具體房地產投資情境，執行認知偏誤分析。如果用戶未提供具體投資詳情，請詢問：物件位置、價格、坪數、面臨的決策困擾。基於實際資…" at bounding box center [333, 104] width 26 height 17
drag, startPoint x: 308, startPoint y: 105, endPoint x: 302, endPoint y: 102, distance: 6.4
click at [302, 102] on monica-translate-origin-text "針對{client_name}提供的具體房地產投資情境，執行認知偏誤分析。如果用戶未提供具體投資詳情，請詢問：物件位置、價格、坪數、面臨的決策困擾。基於實際資…" at bounding box center [301, 104] width 26 height 17
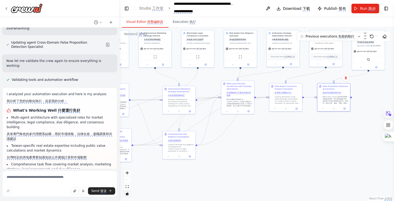
drag, startPoint x: 259, startPoint y: 140, endPoint x: 314, endPoint y: 133, distance: 55.6
click at [311, 135] on div ".deletable-edge-delete-btn { width: 20px; height: 20px; border: 0px solid #ffff…" at bounding box center [257, 115] width 274 height 174
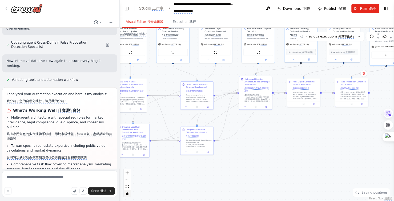
click at [282, 149] on div ".deletable-edge-delete-btn { width: 20px; height: 20px; border: 0px solid #ffff…" at bounding box center [257, 115] width 274 height 174
drag, startPoint x: 282, startPoint y: 149, endPoint x: 326, endPoint y: 141, distance: 44.7
click at [305, 149] on div ".deletable-edge-delete-btn { width: 20px; height: 20px; border: 0px solid #ffff…" at bounding box center [257, 115] width 274 height 174
click at [325, 141] on div ".deletable-edge-delete-btn { width: 20px; height: 20px; border: 0px solid #ffff…" at bounding box center [257, 115] width 274 height 174
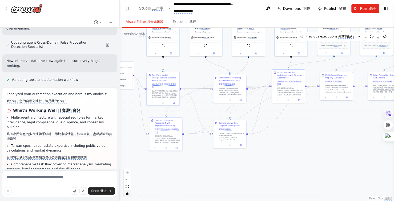
drag, startPoint x: 315, startPoint y: 144, endPoint x: 322, endPoint y: 142, distance: 7.4
click at [317, 142] on div ".deletable-edge-delete-btn { width: 20px; height: 20px; border: 0px solid #ffff…" at bounding box center [257, 115] width 274 height 174
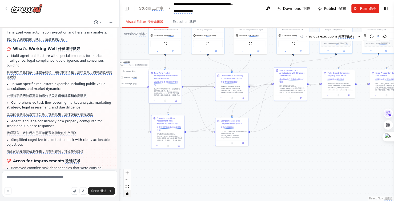
scroll to position [11722, 0]
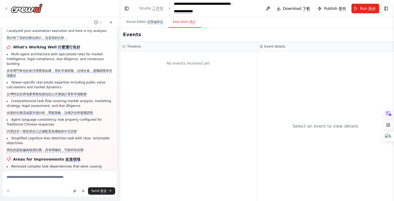
click at [190, 23] on monica-translate-translate "執行" at bounding box center [192, 22] width 6 height 4
click at [152, 23] on monica-translate-translate "視覺編輯器" at bounding box center [155, 22] width 16 height 4
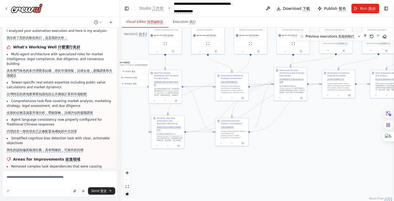
click at [152, 23] on monica-translate-translate "視覺編輯器" at bounding box center [155, 22] width 16 height 4
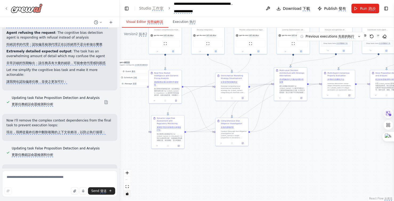
click at [7, 7] on icon at bounding box center [6, 8] width 1 height 2
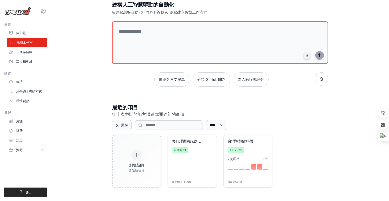
click at [32, 41] on font "船員工作室" at bounding box center [25, 43] width 16 height 4
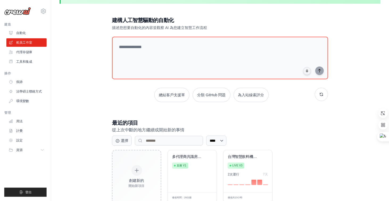
scroll to position [31, 0]
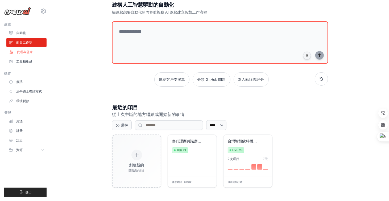
click at [23, 52] on font "代理存儲庫" at bounding box center [25, 52] width 16 height 4
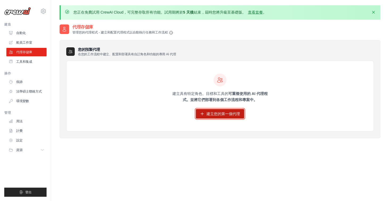
click at [226, 113] on font "建立您的第一個代理" at bounding box center [224, 114] width 34 height 4
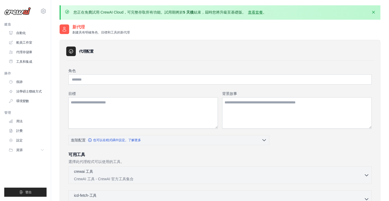
click at [252, 29] on div "新代理 創建具有明確角色、目標和工具的新代理" at bounding box center [220, 29] width 321 height 11
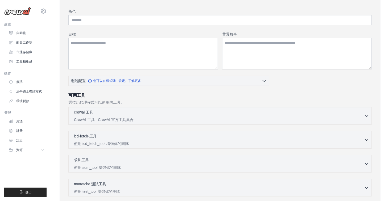
scroll to position [33, 0]
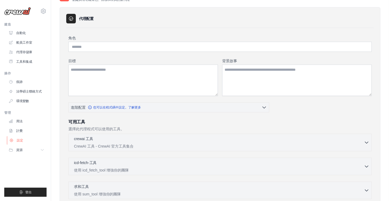
click at [22, 140] on font "設定" at bounding box center [20, 141] width 6 height 4
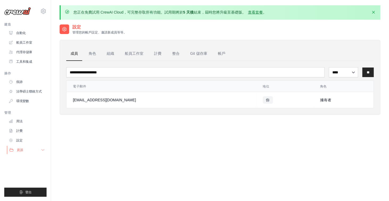
click at [20, 150] on font "資源" at bounding box center [20, 150] width 6 height 4
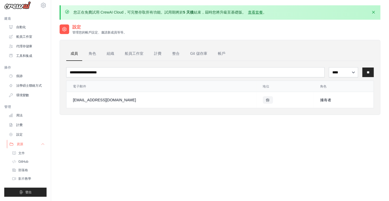
scroll to position [10, 0]
click at [22, 44] on font "代理存儲庫" at bounding box center [25, 46] width 16 height 4
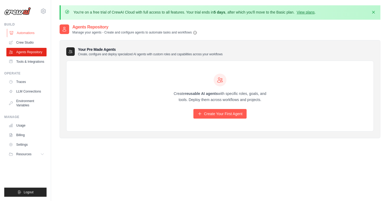
click at [27, 35] on link "Automations" at bounding box center [27, 33] width 40 height 9
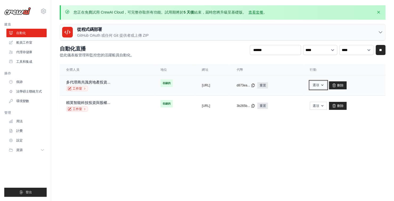
click at [327, 85] on button "選項" at bounding box center [317, 85] width 17 height 8
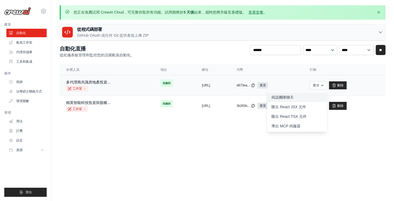
click at [309, 96] on link "與該團隊聊天" at bounding box center [297, 98] width 60 height 10
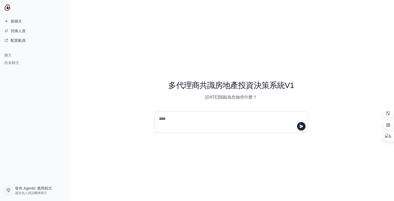
click at [198, 118] on textarea at bounding box center [229, 122] width 143 height 15
type textarea "*"
type textarea "**********"
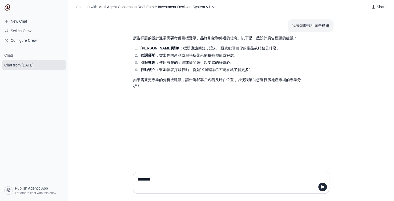
type textarea "*******"
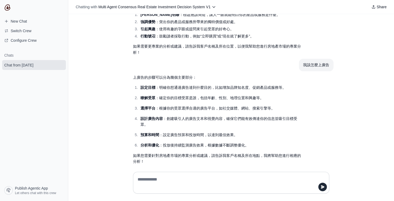
scroll to position [39, 0]
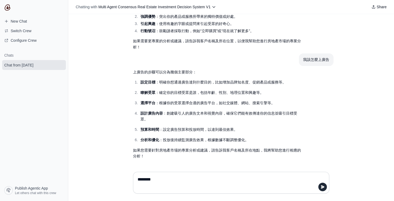
click at [160, 180] on textarea "********" at bounding box center [229, 183] width 186 height 15
click at [176, 181] on textarea "********" at bounding box center [229, 183] width 186 height 15
click at [160, 178] on textarea "********" at bounding box center [229, 183] width 186 height 15
click at [189, 181] on textarea "**********" at bounding box center [229, 183] width 186 height 15
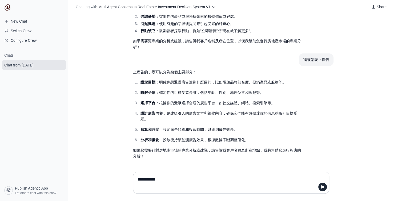
type textarea "**********"
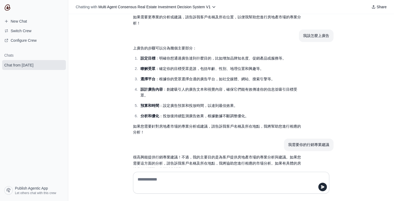
scroll to position [76, 0]
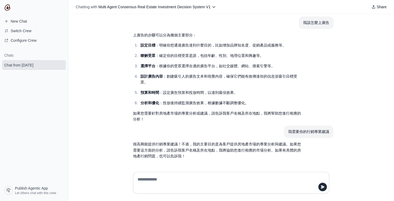
click at [174, 179] on textarea at bounding box center [229, 183] width 186 height 15
type textarea "**********"
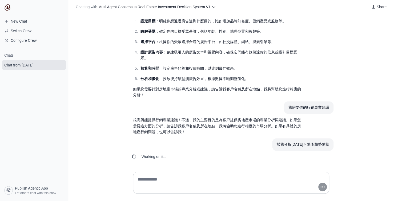
scroll to position [107, 0]
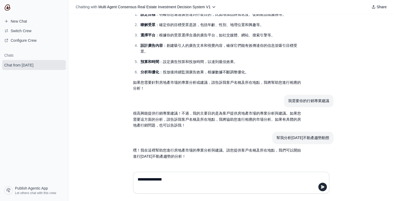
type textarea "**********"
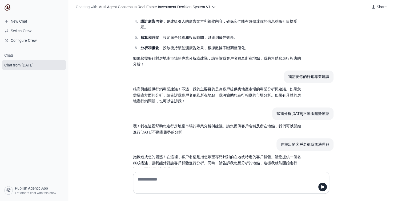
scroll to position [144, 0]
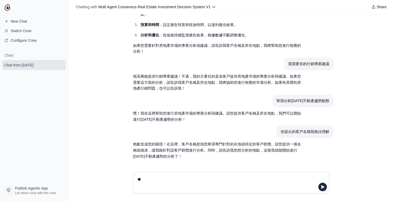
type textarea "*"
type textarea "**********"
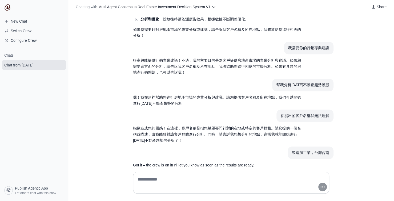
scroll to position [180, 0]
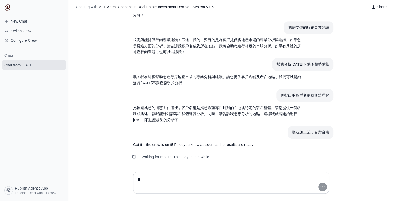
type textarea "*"
type textarea "****"
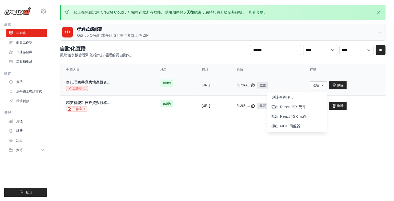
click at [80, 88] on font "工作室" at bounding box center [77, 89] width 10 height 4
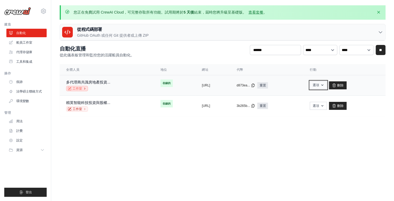
click at [327, 87] on button "選項" at bounding box center [317, 85] width 17 height 8
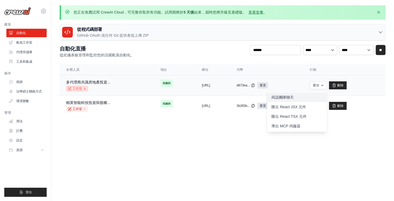
click at [293, 97] on font "與該團隊聊天" at bounding box center [282, 97] width 22 height 4
click at [107, 82] on font "多代理商共識房地產投資..." at bounding box center [88, 82] width 44 height 4
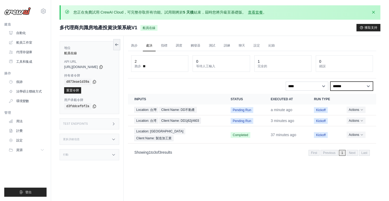
click at [368, 85] on select "****** ** ** **" at bounding box center [352, 86] width 43 height 9
select select "****"
click at [331, 82] on select "****** ** ** **" at bounding box center [352, 86] width 43 height 9
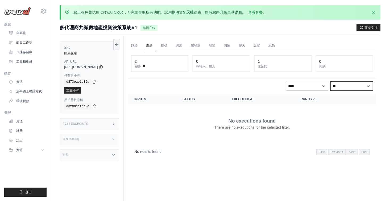
click at [367, 85] on select "****** ** ** **" at bounding box center [352, 86] width 43 height 9
select select
click at [331, 82] on select "****** ** ** **" at bounding box center [352, 86] width 43 height 9
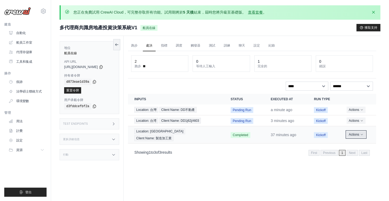
click at [363, 134] on icon "Actions for execution" at bounding box center [362, 134] width 2 height 1
click at [361, 132] on button "Actions" at bounding box center [356, 135] width 19 height 6
drag, startPoint x: 209, startPoint y: 130, endPoint x: 280, endPoint y: 155, distance: 75.6
click at [280, 155] on div "跑步 處決 指標 調度 觸發器 測試 訓練 聊天 設定 紀錄 1 跑步 0 等待人工輸入 2" at bounding box center [252, 136] width 257 height 201
drag, startPoint x: 321, startPoint y: 133, endPoint x: 284, endPoint y: 142, distance: 38.4
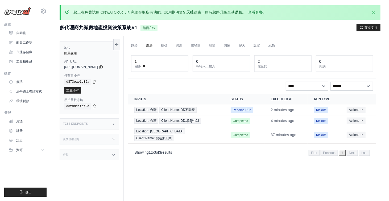
click at [284, 146] on div "Showing 1 to 3 of 3 results First Previous 1 Next Last" at bounding box center [252, 153] width 248 height 14
drag, startPoint x: 356, startPoint y: 130, endPoint x: 291, endPoint y: 147, distance: 67.6
click at [291, 149] on div "Showing 1 to 3 of 3 results First Previous 1 Next Last" at bounding box center [252, 152] width 236 height 7
click at [27, 81] on link "痕跡" at bounding box center [27, 82] width 40 height 9
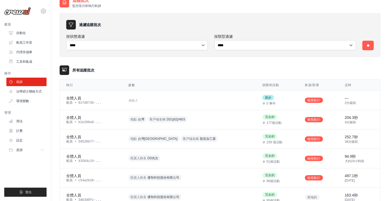
scroll to position [46, 0]
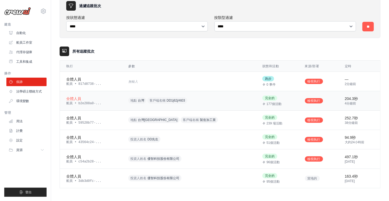
drag, startPoint x: 325, startPoint y: 98, endPoint x: 362, endPoint y: 99, distance: 37.0
drag, startPoint x: 362, startPoint y: 99, endPoint x: 264, endPoint y: 50, distance: 109.7
click at [264, 50] on div "所有追蹤批次" at bounding box center [220, 52] width 321 height 10
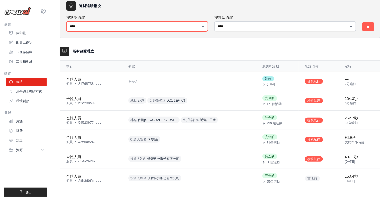
click at [201, 26] on select "**** ** *** *** ** **" at bounding box center [137, 26] width 142 height 10
select select "*********"
click at [66, 21] on select "**** ** *** *** ** **" at bounding box center [137, 26] width 142 height 10
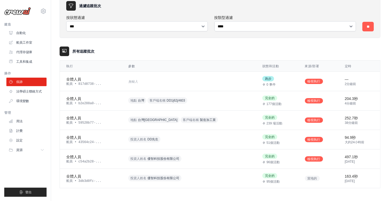
drag, startPoint x: 197, startPoint y: 82, endPoint x: 296, endPoint y: 55, distance: 102.3
click at [296, 55] on div "所有追蹤批次" at bounding box center [220, 52] width 321 height 10
drag, startPoint x: 94, startPoint y: 175, endPoint x: 109, endPoint y: 192, distance: 23.0
click at [109, 192] on div "追蹤批次 監控並分析執行軌跡 過濾追蹤批次 按狀態過濾 **** ** *** *** ** ** 按類型過濾 **** **** **** ** 所有追蹤批…" at bounding box center [220, 87] width 321 height 219
click at [25, 35] on link "自動化" at bounding box center [27, 33] width 40 height 9
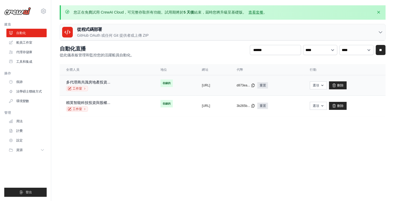
click at [111, 82] on div "多代理商共識房地產投資... 工作室" at bounding box center [106, 86] width 81 height 12
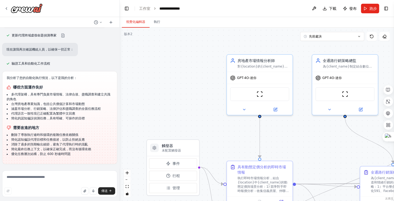
scroll to position [10642, 0]
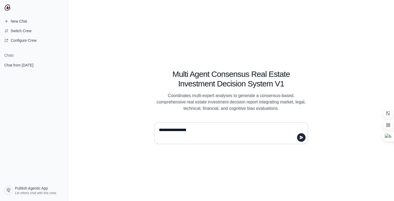
type textarea "**********"
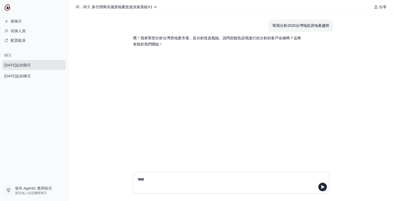
click at [152, 181] on textarea at bounding box center [229, 183] width 186 height 15
type textarea "********"
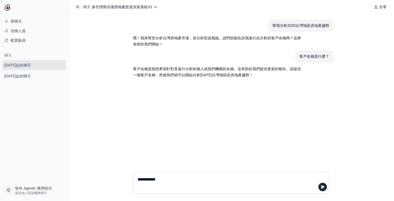
type textarea "**********"
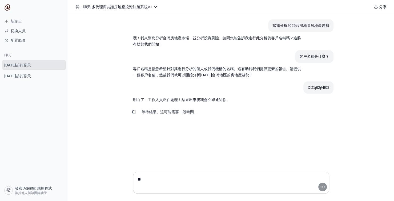
type textarea "*"
type textarea "****"
click at [18, 22] on font "新聊天" at bounding box center [16, 21] width 11 height 4
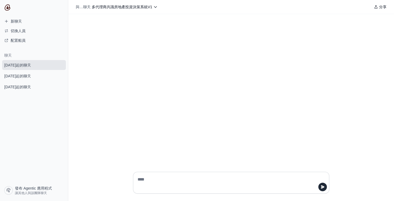
click at [186, 177] on textarea at bounding box center [229, 183] width 186 height 15
type textarea "**********"
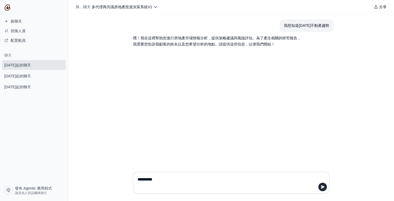
type textarea "********"
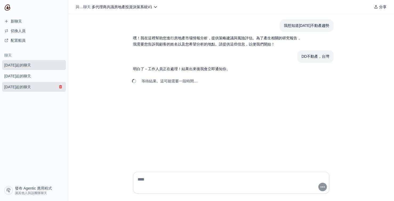
click at [59, 87] on icon "submit" at bounding box center [60, 87] width 4 height 4
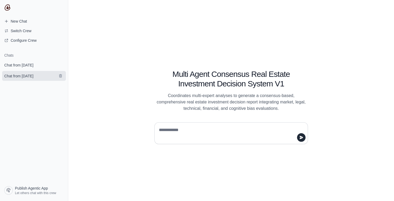
click at [54, 76] on link "Chat from October 6" at bounding box center [34, 76] width 64 height 10
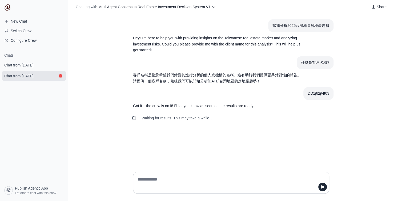
click at [60, 76] on icon "submit" at bounding box center [60, 76] width 4 height 4
click at [218, 16] on div "幫我分析2025台灣地區房地產趨勢 Hey! I'm here to help you with providing insights on the Taiw…" at bounding box center [230, 91] width 325 height 154
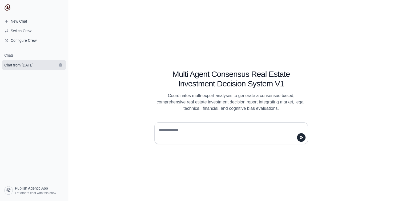
click at [32, 63] on span "Chat from October 6" at bounding box center [18, 65] width 29 height 5
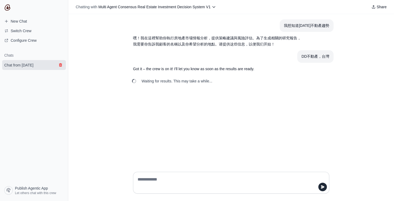
click at [62, 64] on icon "submit" at bounding box center [60, 64] width 3 height 3
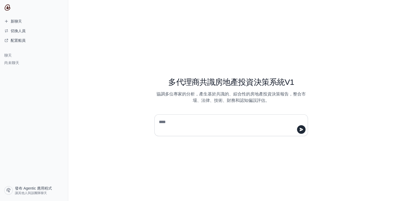
click at [308, 52] on div "多代理商共識房地產投資決策系統V1 協調多位專家的分析，產生基於共識的、綜合性的房地產投資決策報告，整合市場、法律、技術、財務和認知偏誤評估。" at bounding box center [230, 100] width 325 height 201
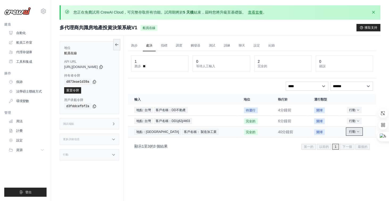
click at [358, 130] on icon "執行行動" at bounding box center [358, 131] width 3 height 3
click at [357, 130] on icon "執行行動" at bounding box center [358, 131] width 3 height 3
click at [343, 147] on button "刪除" at bounding box center [353, 150] width 34 height 9
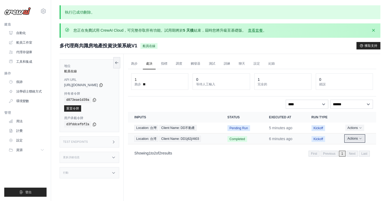
click at [360, 138] on icon "Actions for execution" at bounding box center [361, 138] width 2 height 1
click at [344, 154] on button "Delete" at bounding box center [353, 157] width 34 height 9
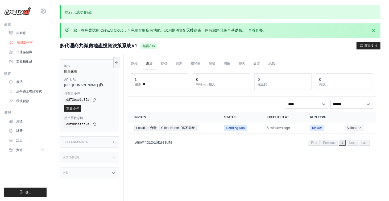
click at [18, 43] on font "船員工作室" at bounding box center [25, 43] width 16 height 4
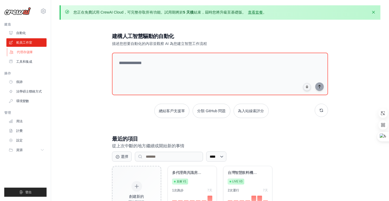
click at [24, 52] on font "代理存儲庫" at bounding box center [25, 52] width 16 height 4
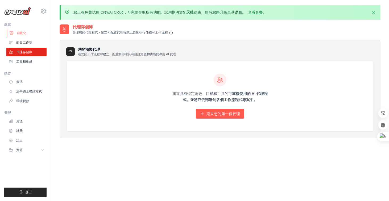
click at [28, 33] on link "自動化" at bounding box center [27, 33] width 40 height 9
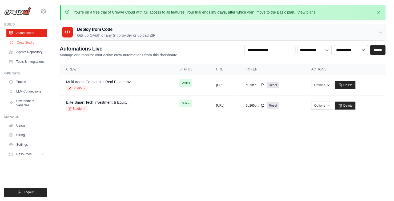
click at [23, 45] on link "Crew Studio" at bounding box center [27, 42] width 40 height 9
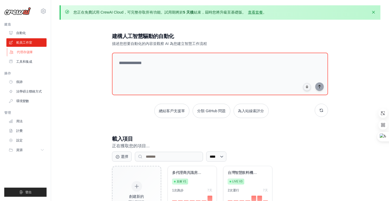
click at [27, 50] on link "代理存儲庫" at bounding box center [27, 52] width 40 height 9
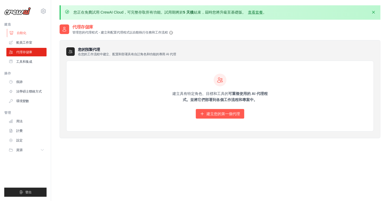
click at [34, 34] on link "自動化" at bounding box center [27, 33] width 40 height 9
